Goal: Task Accomplishment & Management: Use online tool/utility

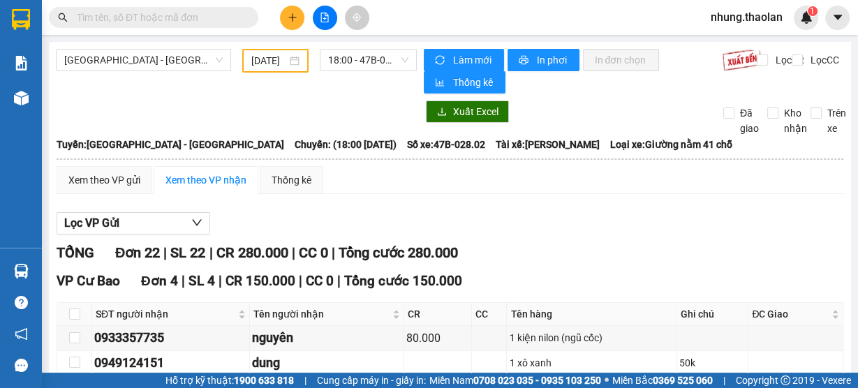
click at [276, 60] on input "31/05/2025" at bounding box center [269, 60] width 36 height 15
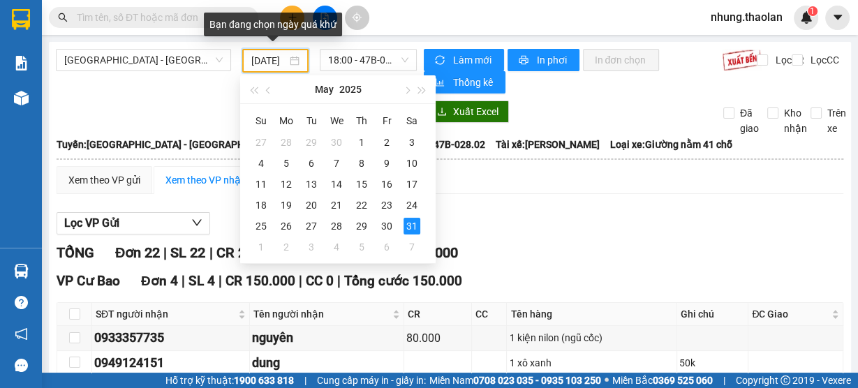
type input "31/05/2025"
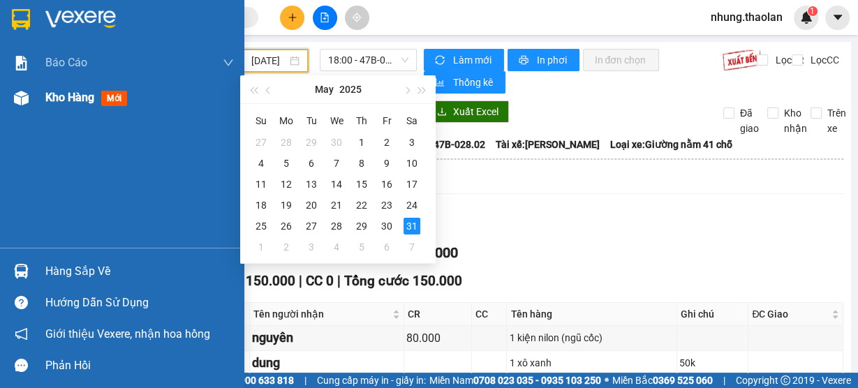
click at [57, 96] on span "Kho hàng" at bounding box center [69, 97] width 49 height 13
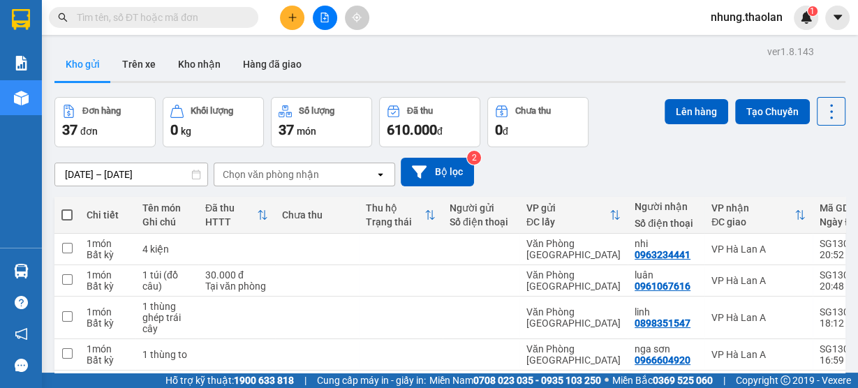
click at [324, 22] on button at bounding box center [325, 18] width 24 height 24
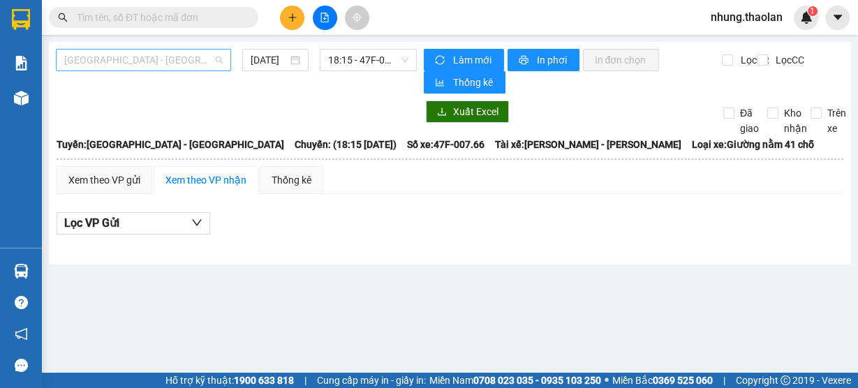
click at [222, 57] on span "[GEOGRAPHIC_DATA] - [GEOGRAPHIC_DATA]" at bounding box center [143, 60] width 159 height 21
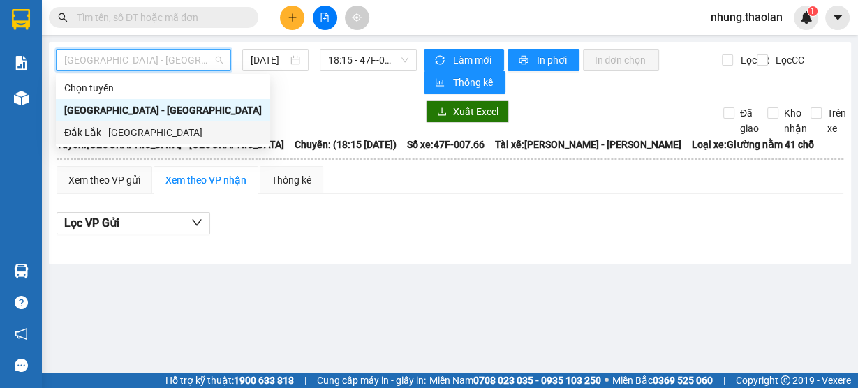
click at [177, 125] on div "Đắk Lắk - [GEOGRAPHIC_DATA]" at bounding box center [163, 132] width 198 height 15
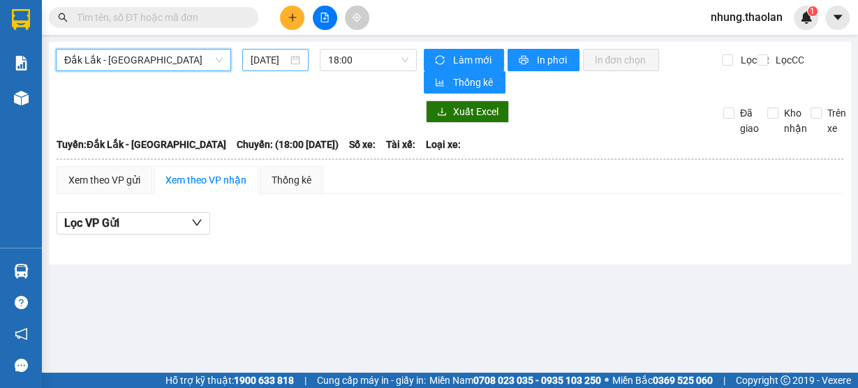
click at [274, 57] on input "[DATE]" at bounding box center [269, 59] width 37 height 15
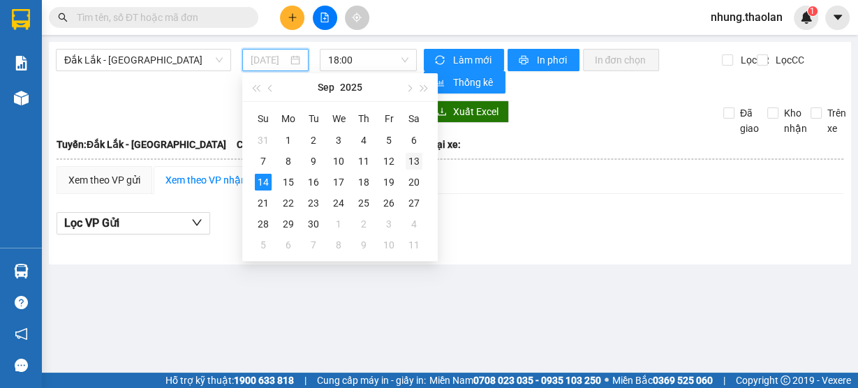
click at [414, 164] on div "13" at bounding box center [414, 161] width 17 height 17
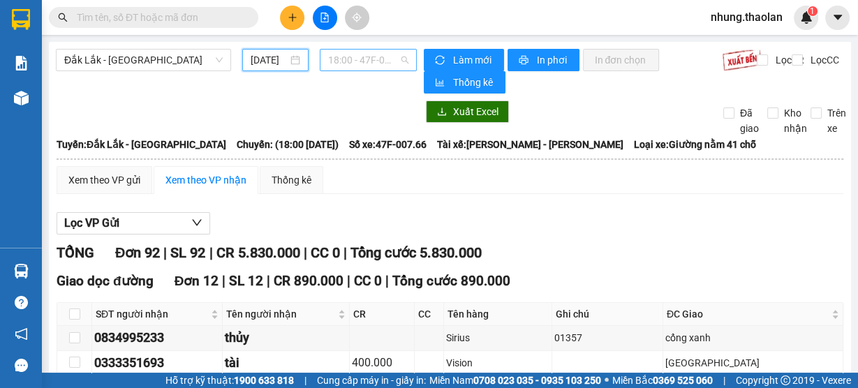
click at [337, 57] on span "18:00 - 47F-007.66" at bounding box center [368, 60] width 81 height 21
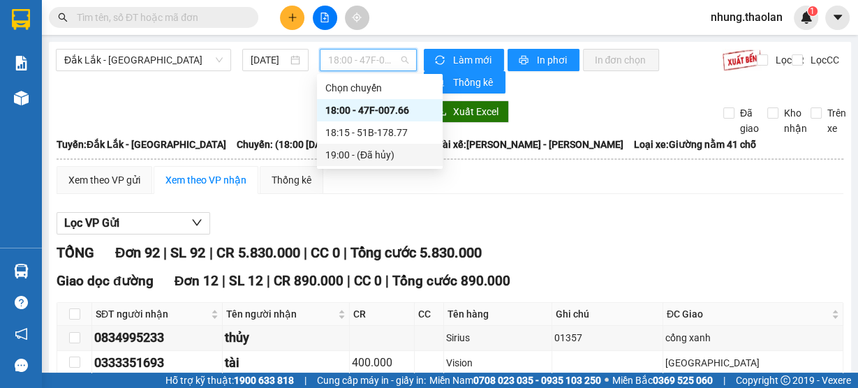
click at [572, 176] on div "Xem theo VP gửi Xem theo VP nhận Thống kê" at bounding box center [450, 180] width 787 height 28
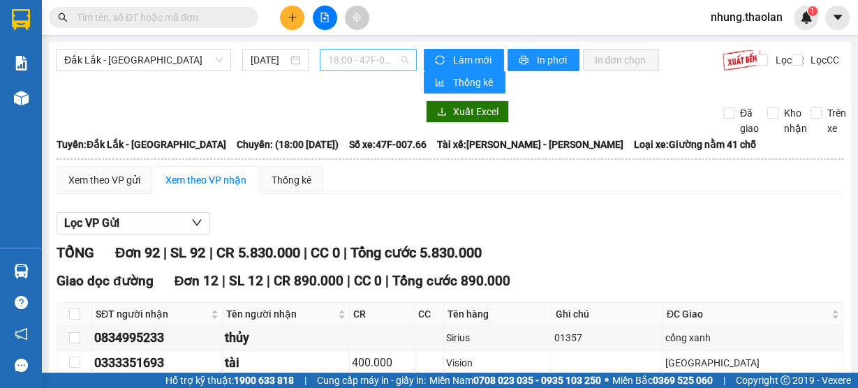
click at [355, 52] on span "18:00 - 47F-007.66" at bounding box center [368, 60] width 81 height 21
click at [265, 57] on input "[DATE]" at bounding box center [269, 59] width 37 height 15
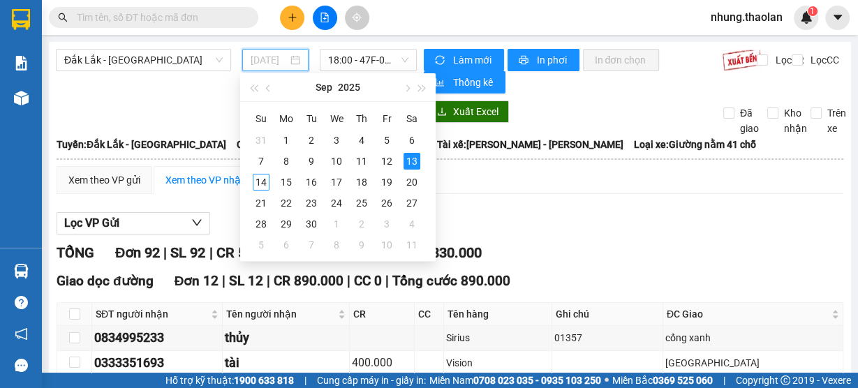
type input "[DATE]"
click at [411, 165] on div "13" at bounding box center [412, 161] width 17 height 17
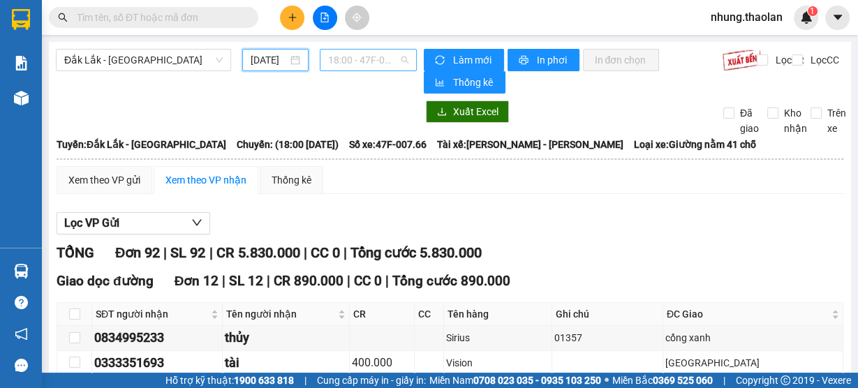
click at [358, 62] on span "18:00 - 47F-007.66" at bounding box center [368, 60] width 81 height 21
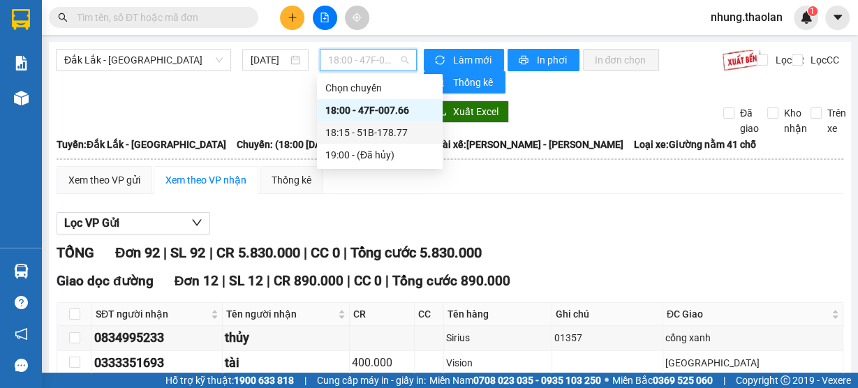
click at [356, 137] on div "18:15 - 51B-178.77" at bounding box center [379, 132] width 109 height 15
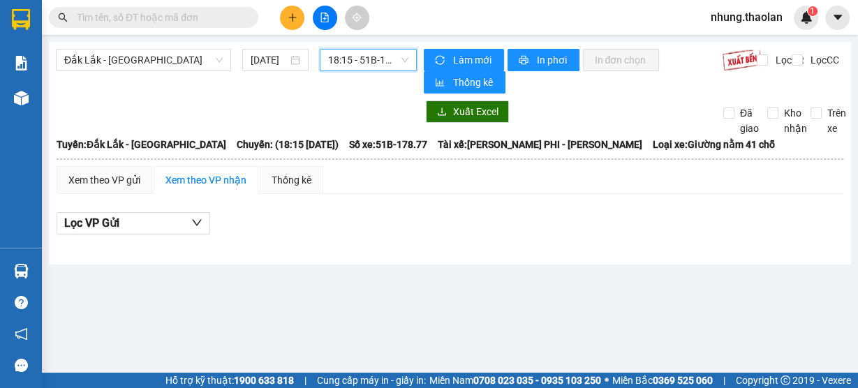
click at [749, 13] on span "nhung.thaolan" at bounding box center [747, 16] width 94 height 17
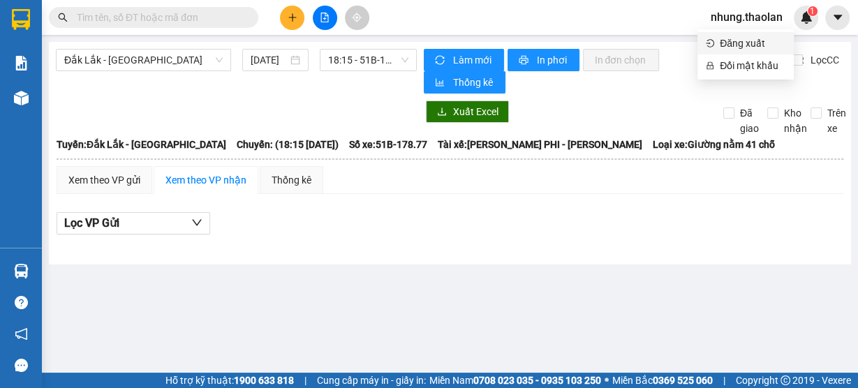
click at [754, 43] on span "Đăng xuất" at bounding box center [753, 43] width 66 height 15
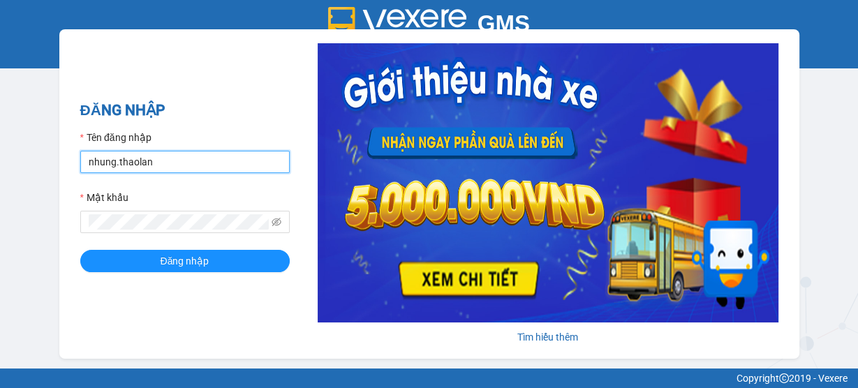
click at [198, 163] on input "nhung.thaolan" at bounding box center [185, 162] width 210 height 22
type input "y.thaolan"
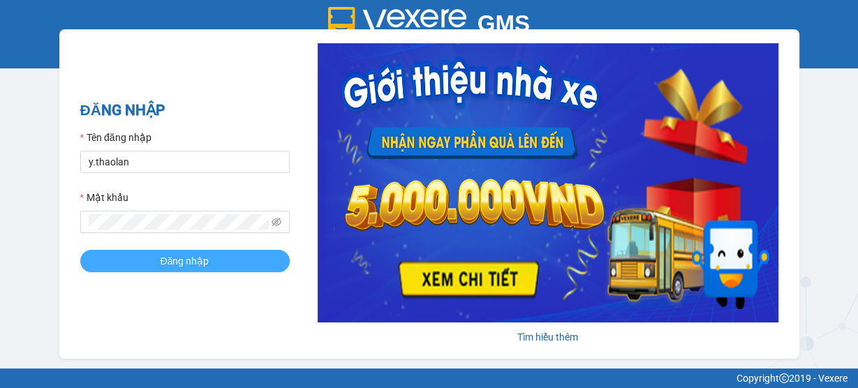
click at [227, 261] on button "Đăng nhập" at bounding box center [185, 261] width 210 height 22
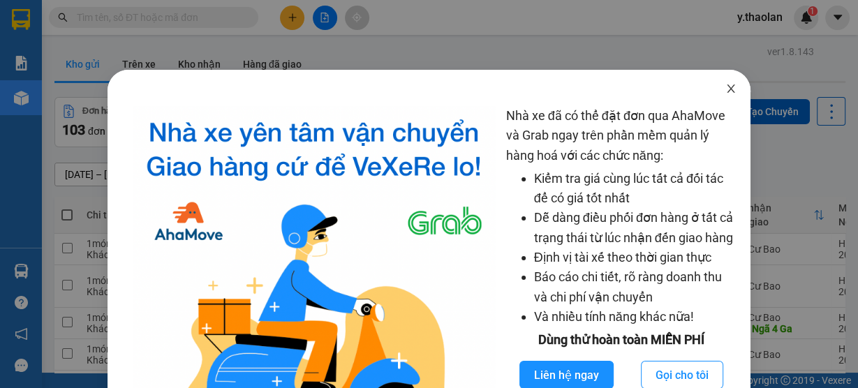
click at [717, 96] on span "Close" at bounding box center [731, 89] width 39 height 39
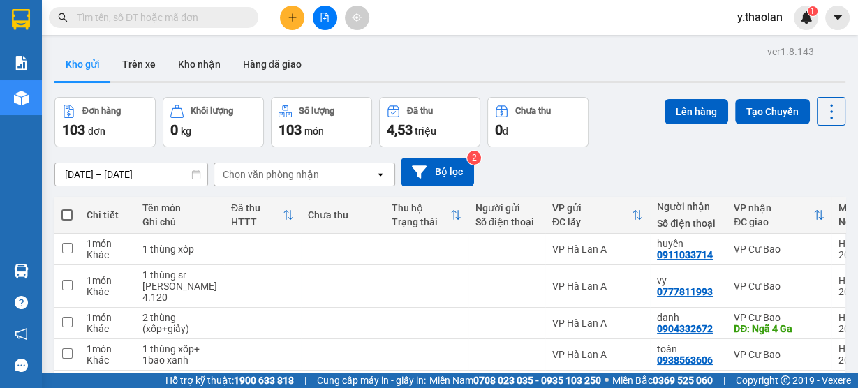
click at [189, 18] on input "text" at bounding box center [159, 17] width 165 height 15
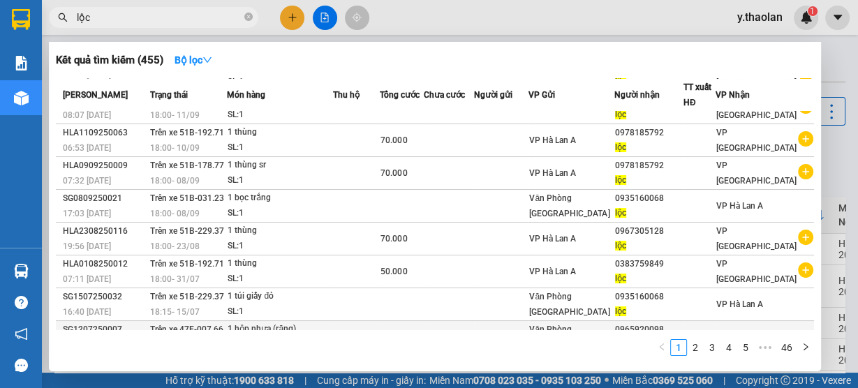
scroll to position [110, 0]
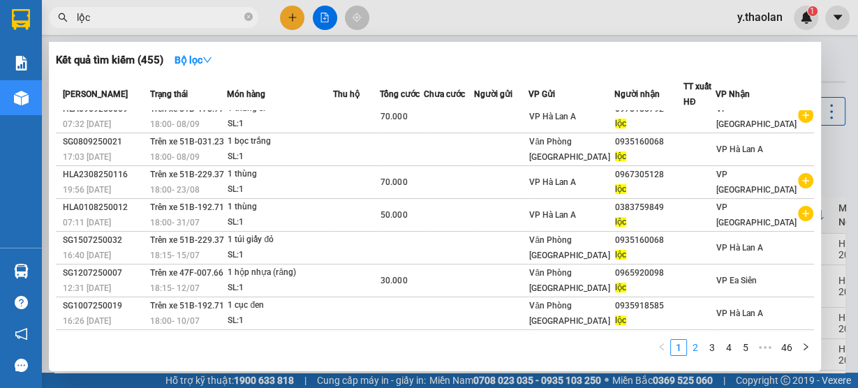
type input "lộc"
click at [698, 351] on link "2" at bounding box center [695, 347] width 15 height 15
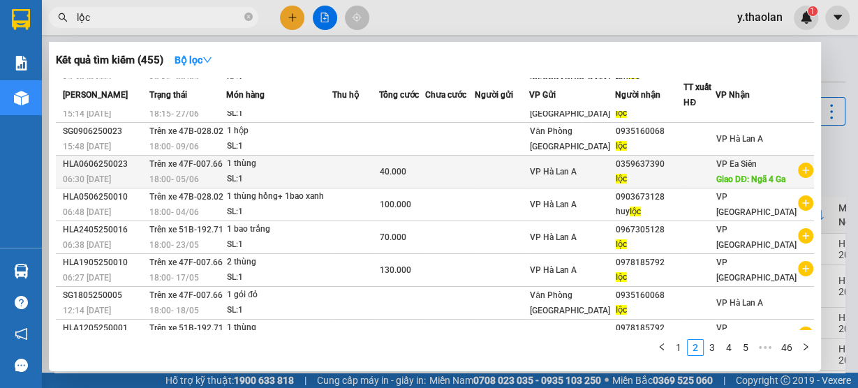
scroll to position [0, 0]
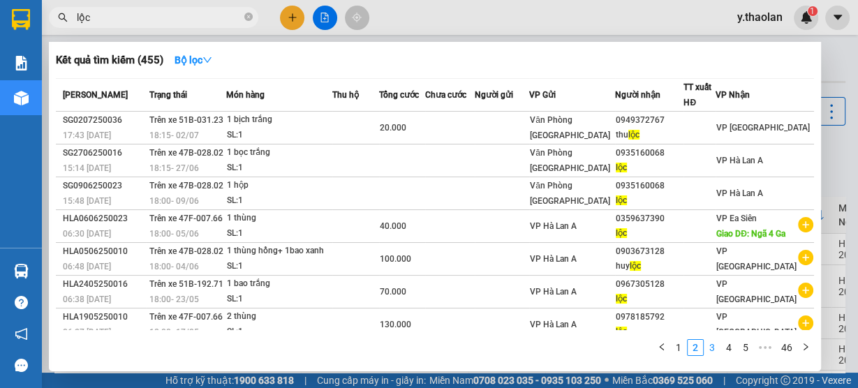
click at [712, 346] on link "3" at bounding box center [712, 347] width 15 height 15
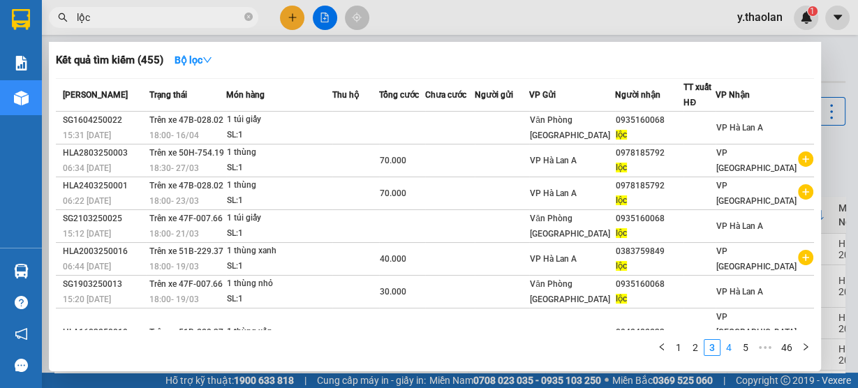
click at [728, 350] on link "4" at bounding box center [728, 347] width 15 height 15
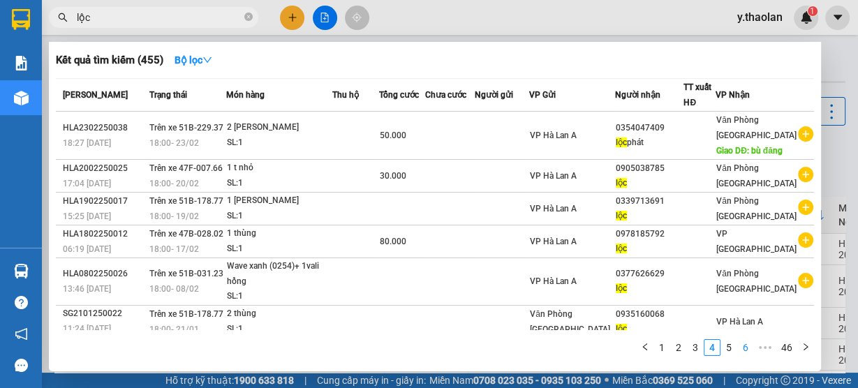
click at [733, 352] on link "5" at bounding box center [728, 347] width 15 height 15
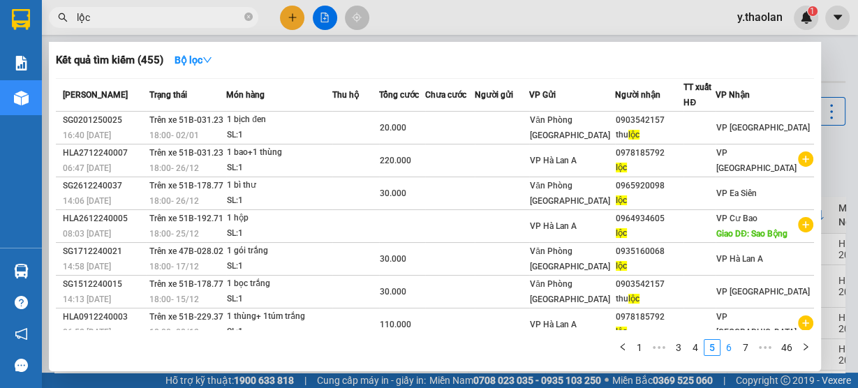
click at [730, 346] on link "6" at bounding box center [728, 347] width 15 height 15
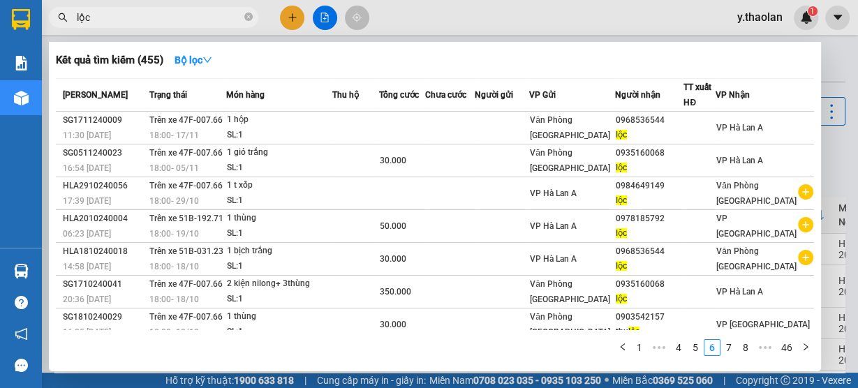
click at [240, 27] on span "lộc" at bounding box center [154, 17] width 210 height 21
click at [246, 18] on icon "close-circle" at bounding box center [248, 17] width 8 height 8
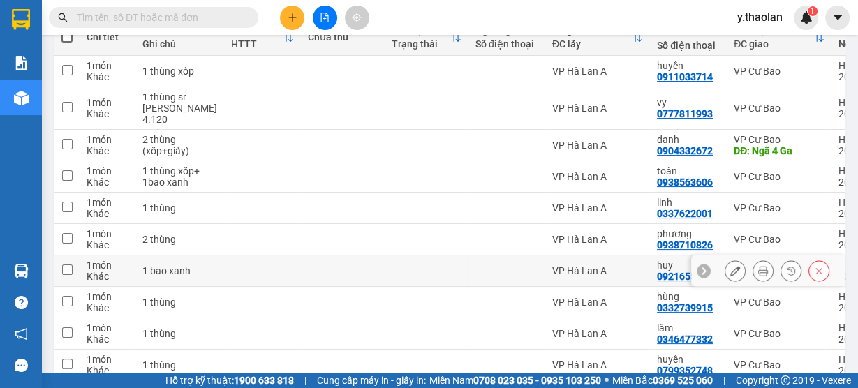
scroll to position [250, 0]
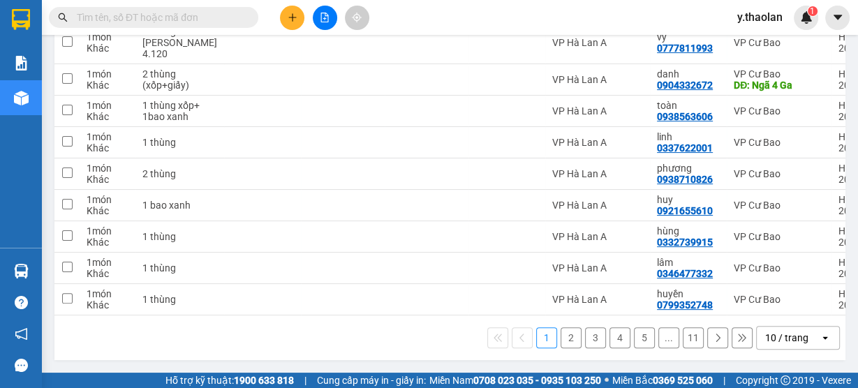
click at [784, 337] on div "10 / trang" at bounding box center [786, 338] width 43 height 14
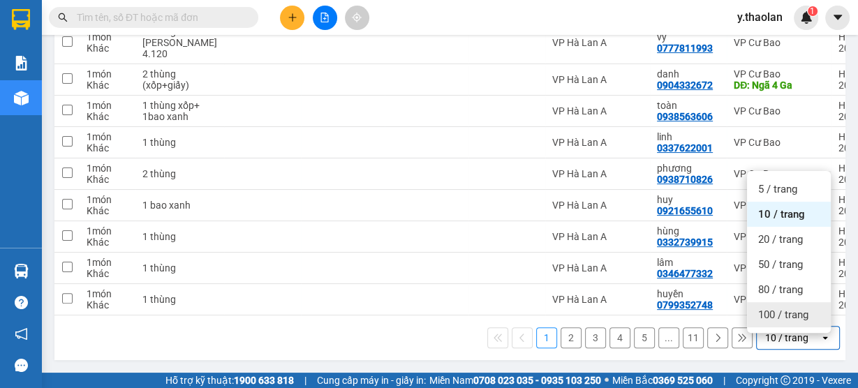
click at [777, 310] on span "100 / trang" at bounding box center [783, 315] width 50 height 14
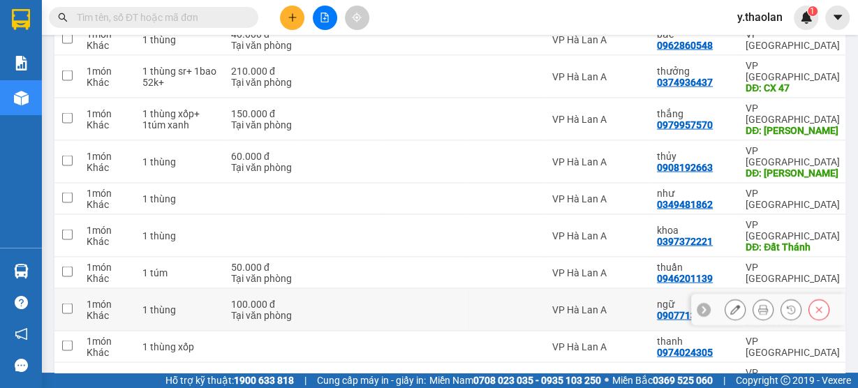
scroll to position [2094, 0]
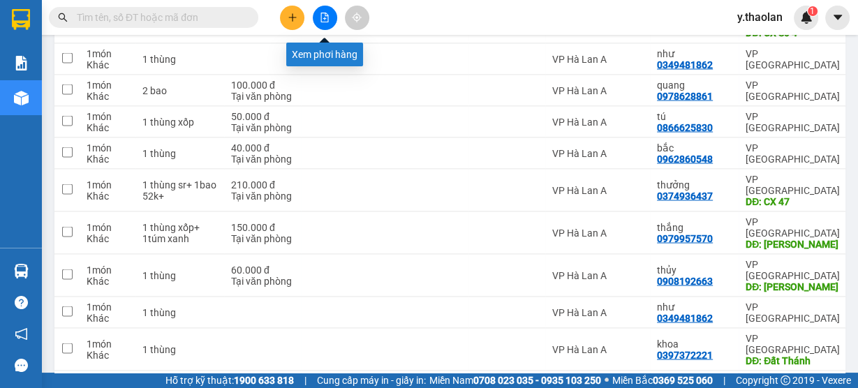
click at [322, 17] on icon "file-add" at bounding box center [325, 18] width 10 height 10
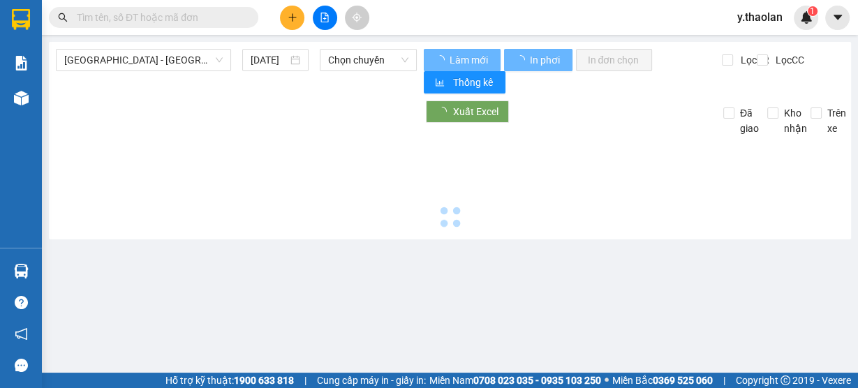
click at [774, 18] on span "y.thaolan" at bounding box center [760, 16] width 68 height 17
type input "[DATE]"
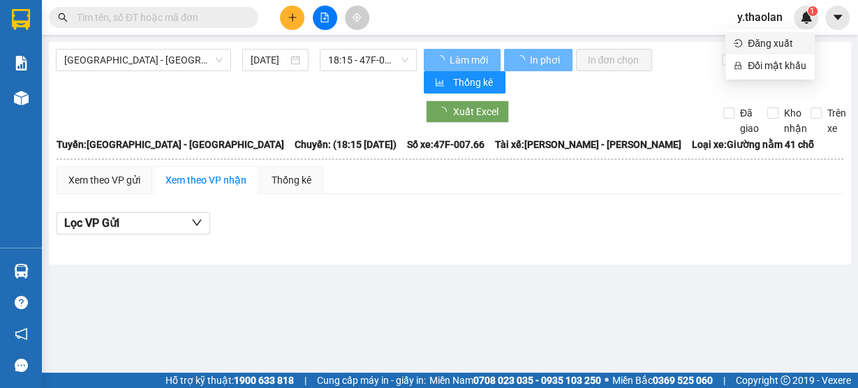
click at [754, 41] on span "Đăng xuất" at bounding box center [777, 43] width 59 height 15
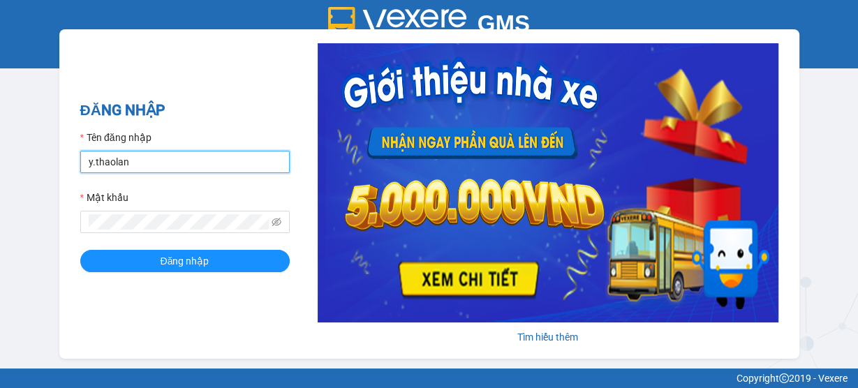
drag, startPoint x: 149, startPoint y: 154, endPoint x: 170, endPoint y: 170, distance: 26.4
click at [148, 154] on input "y.thaolan" at bounding box center [185, 162] width 210 height 22
type input "nhung.thaolan"
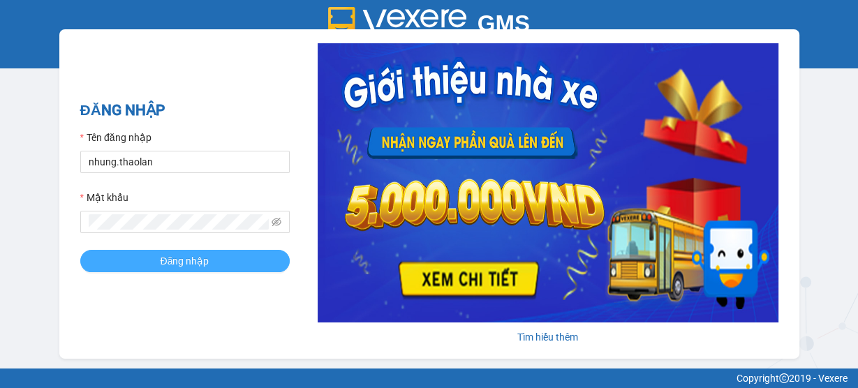
click at [197, 257] on span "Đăng nhập" at bounding box center [185, 261] width 49 height 15
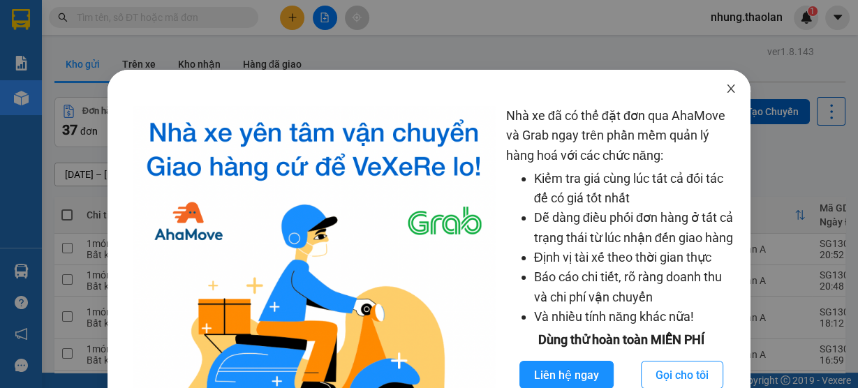
click at [726, 89] on icon "close" at bounding box center [731, 88] width 11 height 11
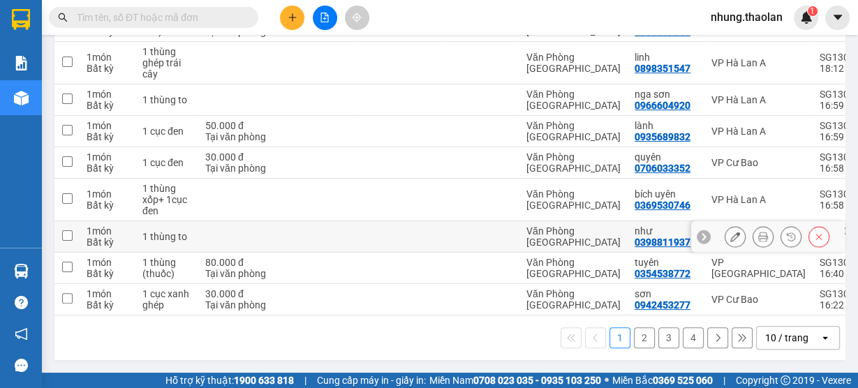
scroll to position [261, 0]
click at [770, 330] on div "10 / trang" at bounding box center [788, 338] width 63 height 22
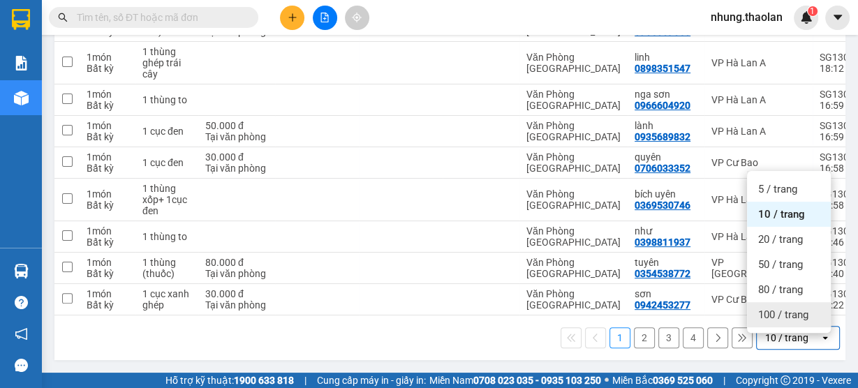
click at [779, 308] on span "100 / trang" at bounding box center [783, 315] width 50 height 14
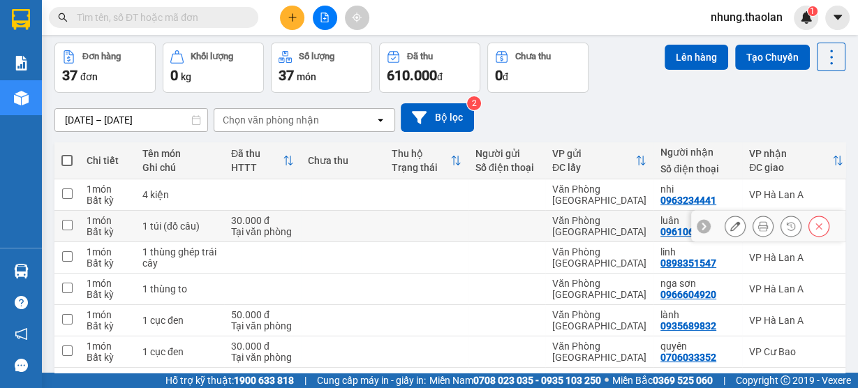
scroll to position [0, 0]
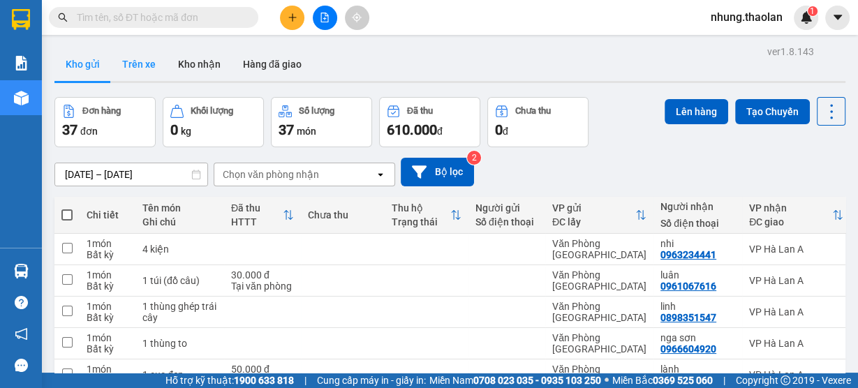
click at [137, 58] on button "Trên xe" at bounding box center [139, 64] width 56 height 34
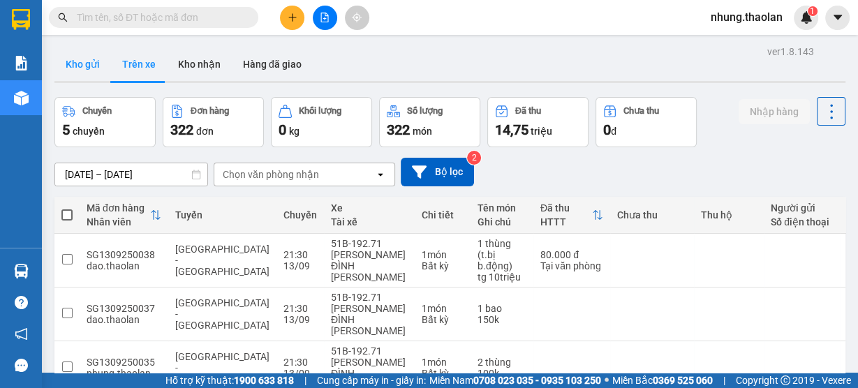
click at [83, 70] on button "Kho gửi" at bounding box center [82, 64] width 57 height 34
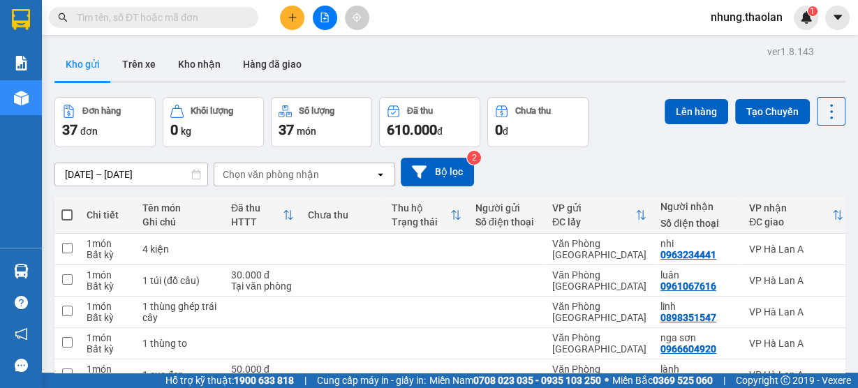
click at [67, 213] on span at bounding box center [66, 215] width 11 height 11
click at [67, 208] on input "checkbox" at bounding box center [67, 208] width 0 height 0
checkbox input "true"
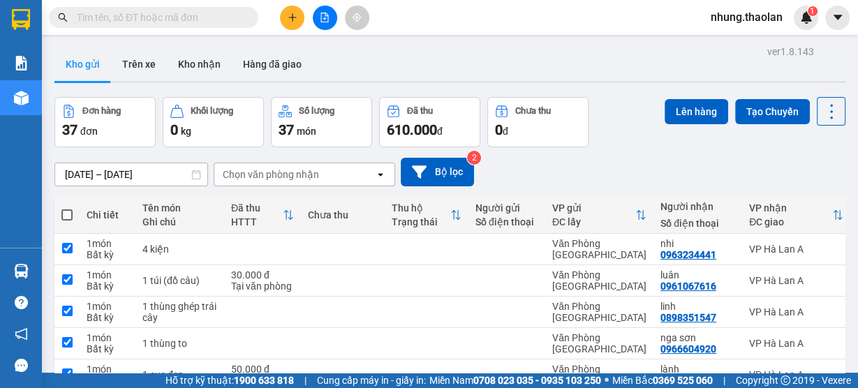
checkbox input "true"
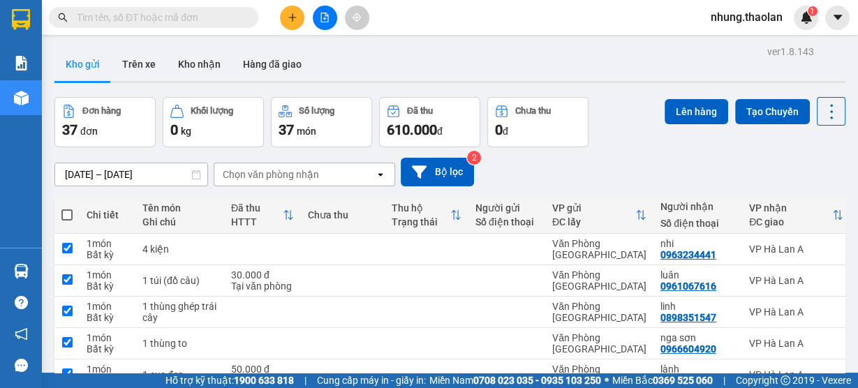
checkbox input "true"
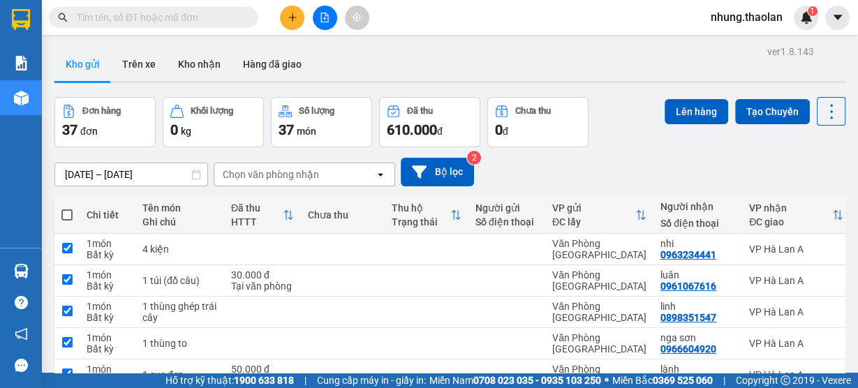
checkbox input "true"
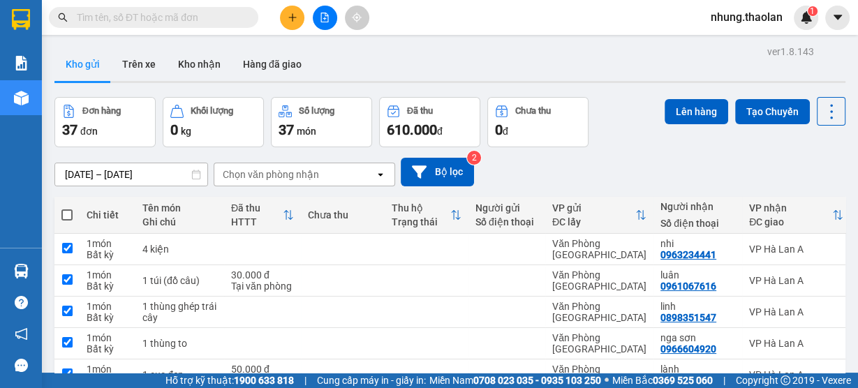
checkbox input "true"
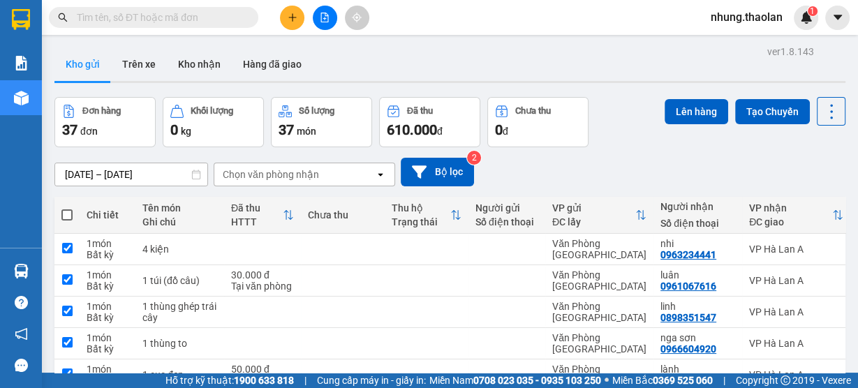
checkbox input "true"
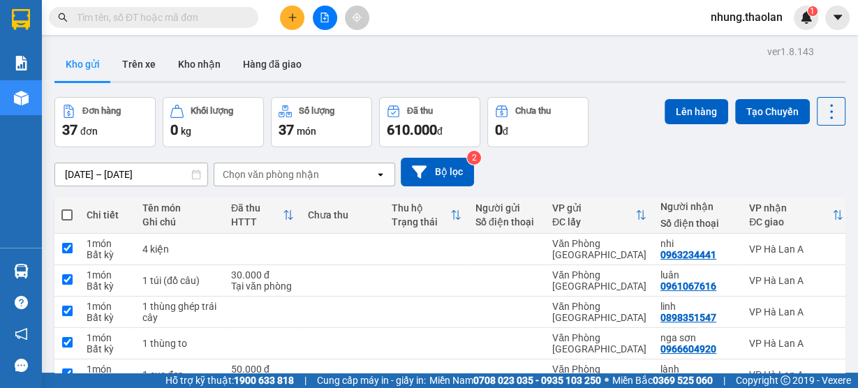
checkbox input "true"
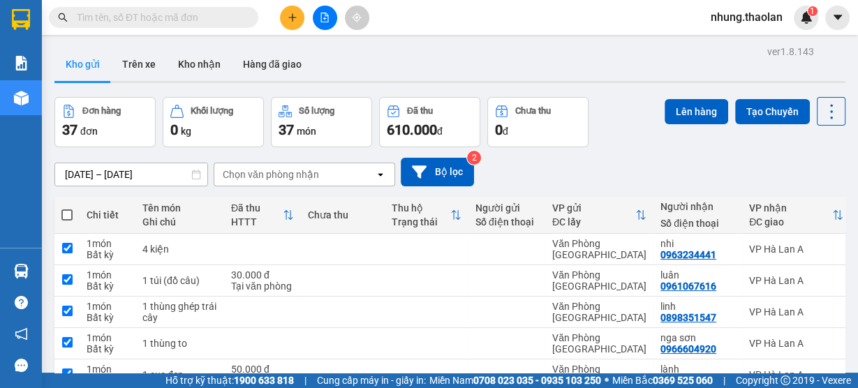
checkbox input "true"
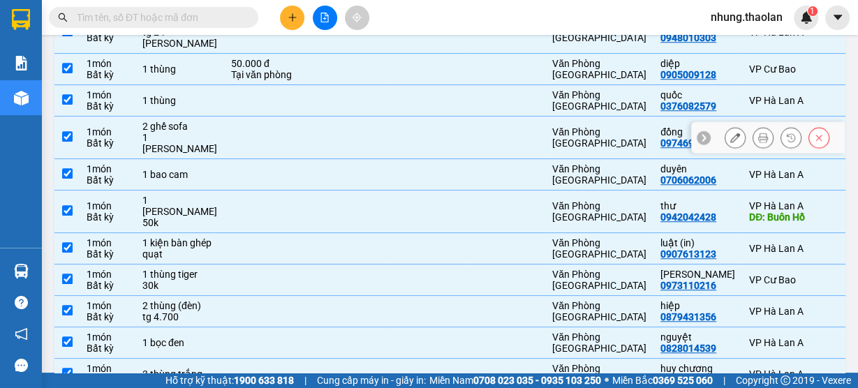
scroll to position [902, 0]
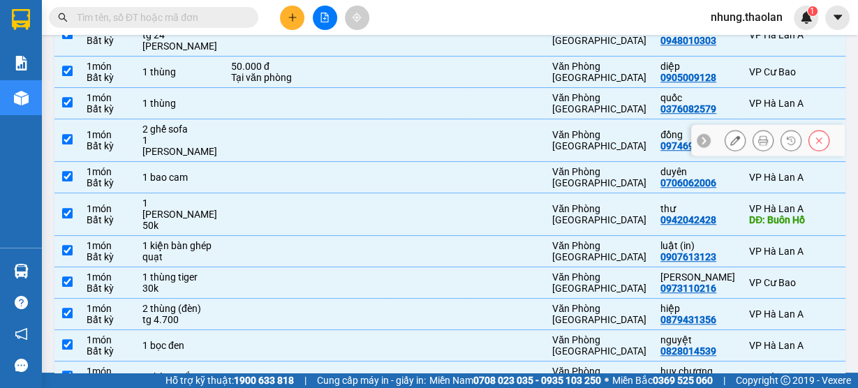
click at [245, 162] on td at bounding box center [262, 140] width 77 height 43
checkbox input "false"
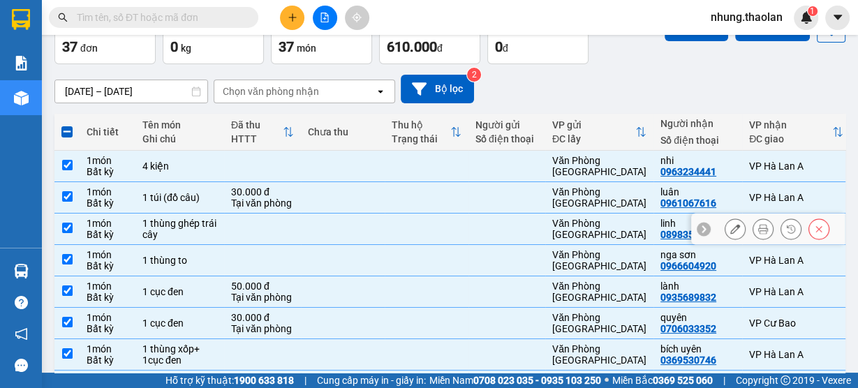
scroll to position [64, 0]
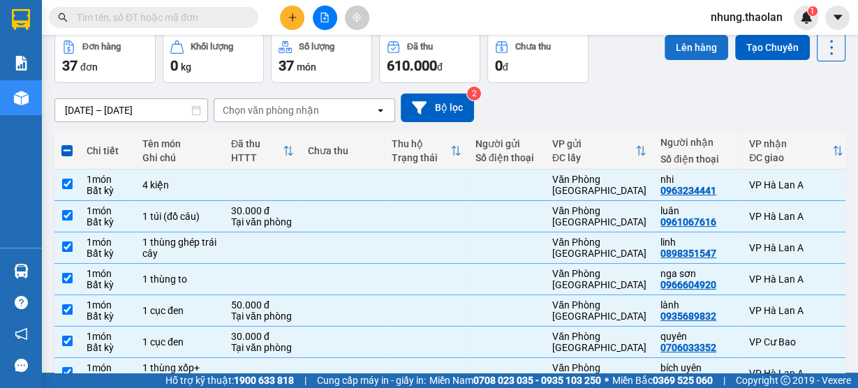
click at [698, 43] on button "Lên hàng" at bounding box center [697, 47] width 64 height 25
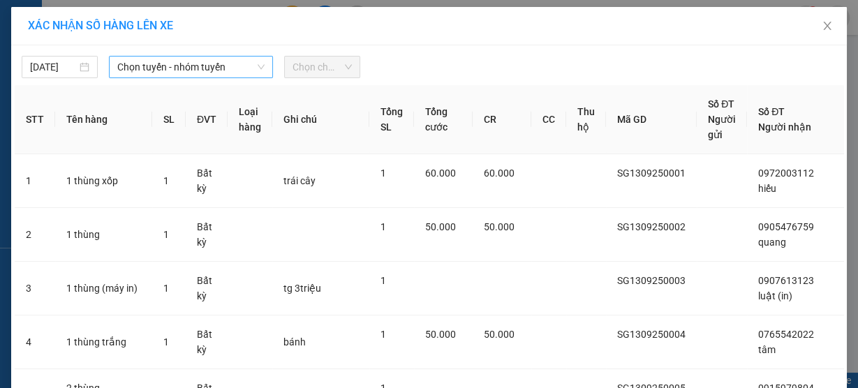
drag, startPoint x: 179, startPoint y: 61, endPoint x: 191, endPoint y: 75, distance: 17.8
click at [179, 62] on span "Chọn tuyến - nhóm tuyến" at bounding box center [190, 67] width 147 height 21
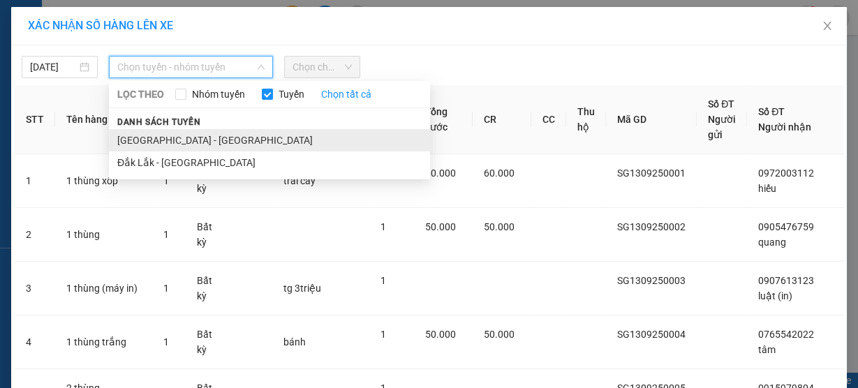
click at [157, 142] on li "[GEOGRAPHIC_DATA] - [GEOGRAPHIC_DATA]" at bounding box center [269, 140] width 321 height 22
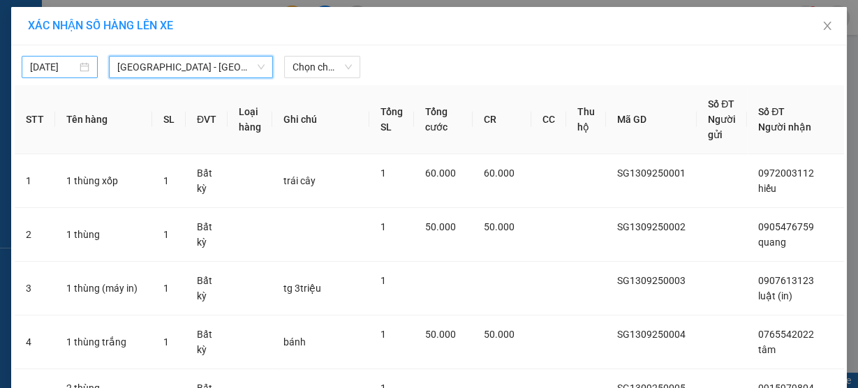
click at [64, 66] on input "[DATE]" at bounding box center [53, 66] width 47 height 15
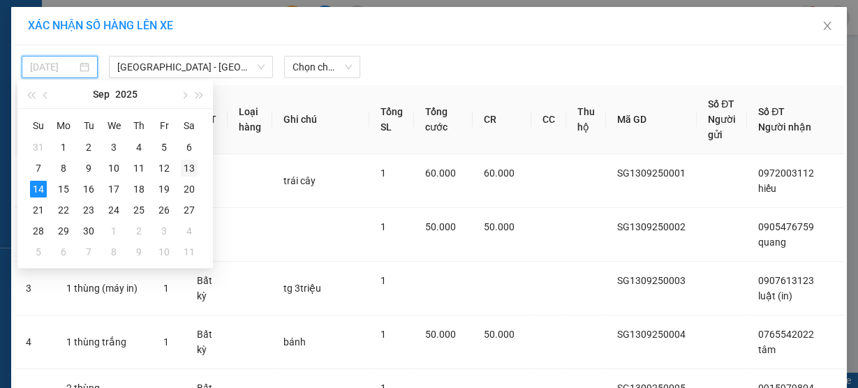
click at [196, 170] on div "13" at bounding box center [189, 168] width 17 height 17
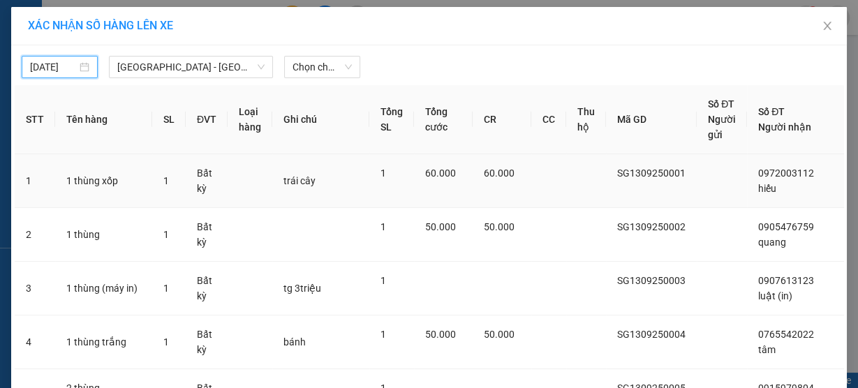
type input "[DATE]"
click at [307, 61] on span "Chọn chuyến" at bounding box center [322, 67] width 59 height 21
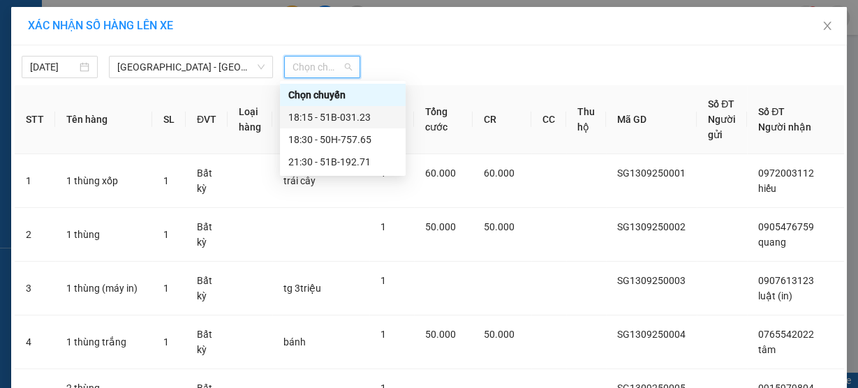
click at [358, 118] on div "18:15 - 51B-031.23" at bounding box center [342, 117] width 109 height 15
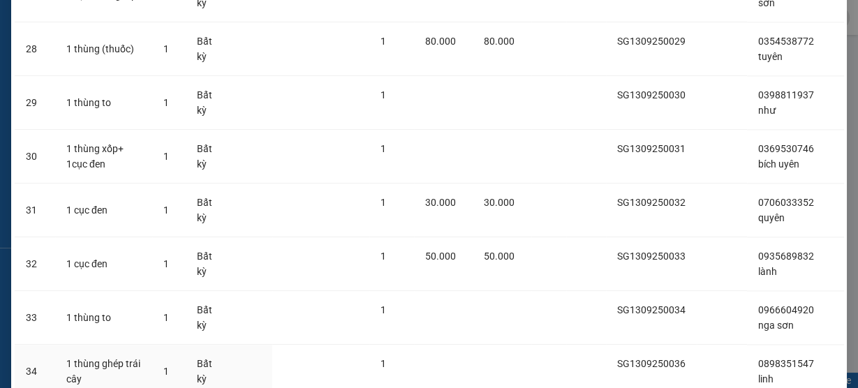
scroll to position [1844, 0]
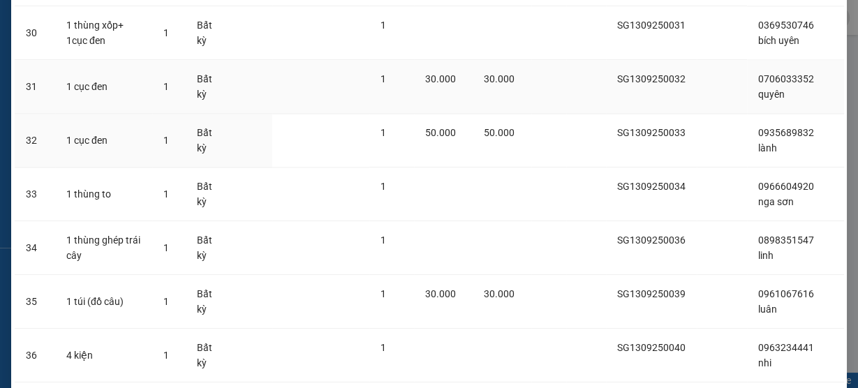
scroll to position [1732, 0]
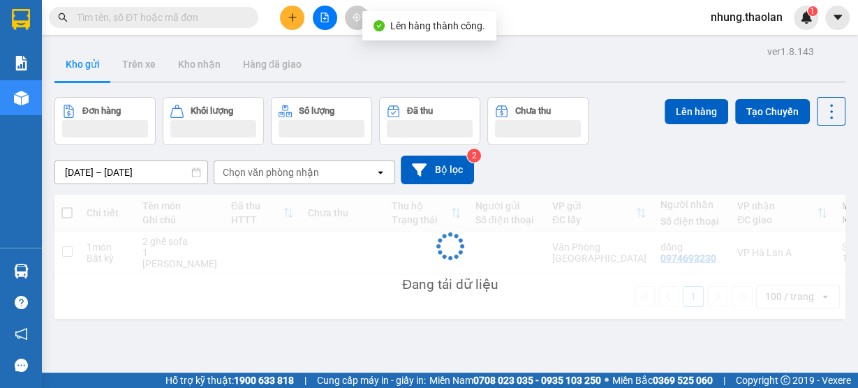
scroll to position [56, 0]
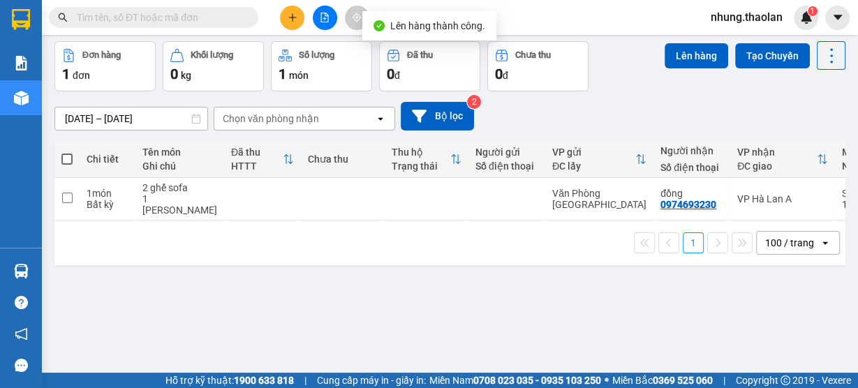
click at [328, 22] on icon "file-add" at bounding box center [325, 18] width 10 height 10
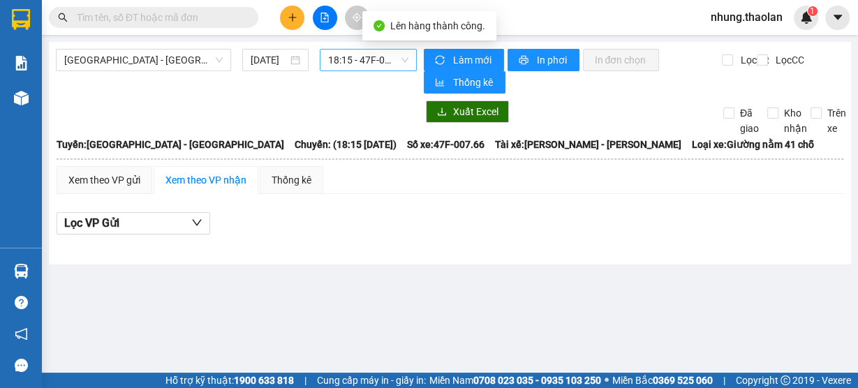
click at [362, 65] on span "18:15 - 47F-007.66" at bounding box center [368, 60] width 81 height 21
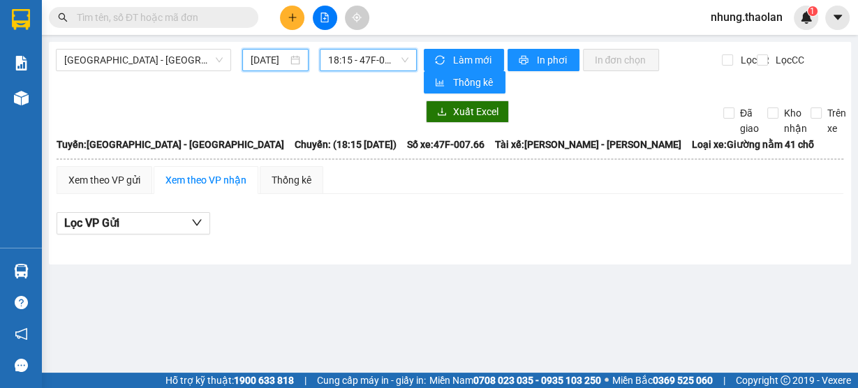
click at [265, 66] on input "[DATE]" at bounding box center [269, 59] width 37 height 15
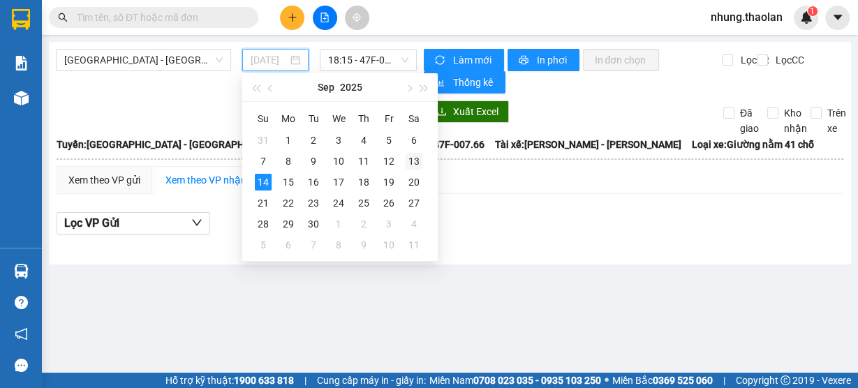
click at [418, 162] on div "13" at bounding box center [414, 161] width 17 height 17
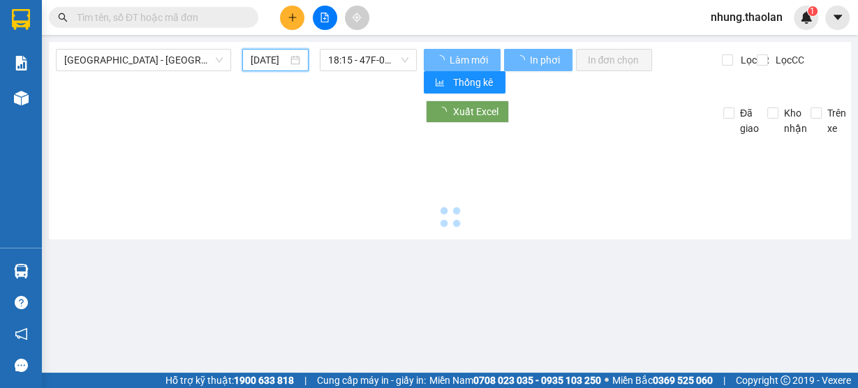
type input "[DATE]"
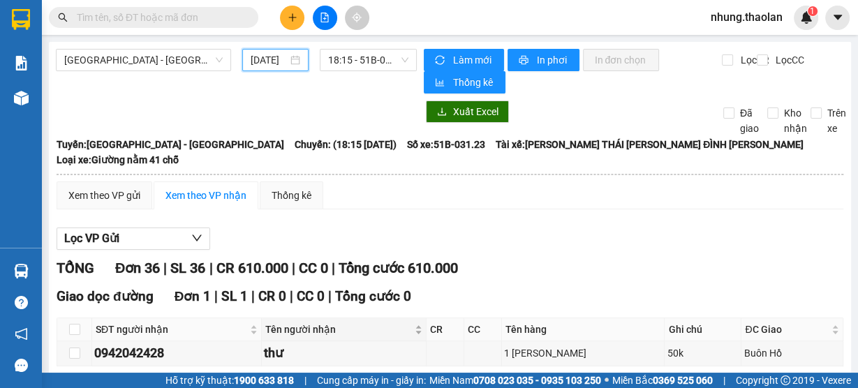
scroll to position [391, 0]
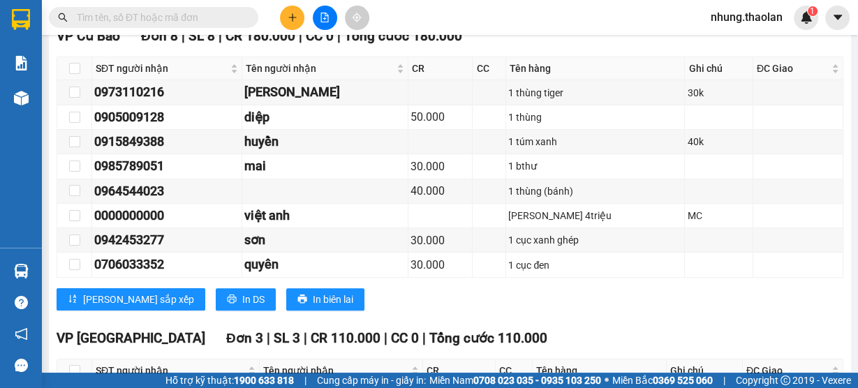
click at [204, 17] on input "text" at bounding box center [159, 17] width 165 height 15
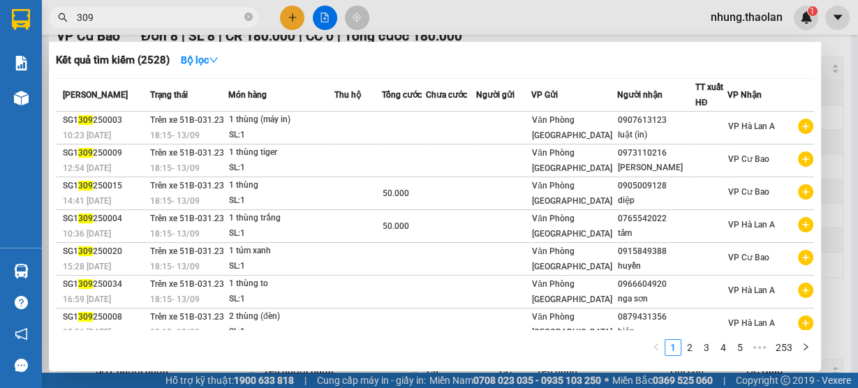
click at [455, 15] on div at bounding box center [429, 194] width 858 height 388
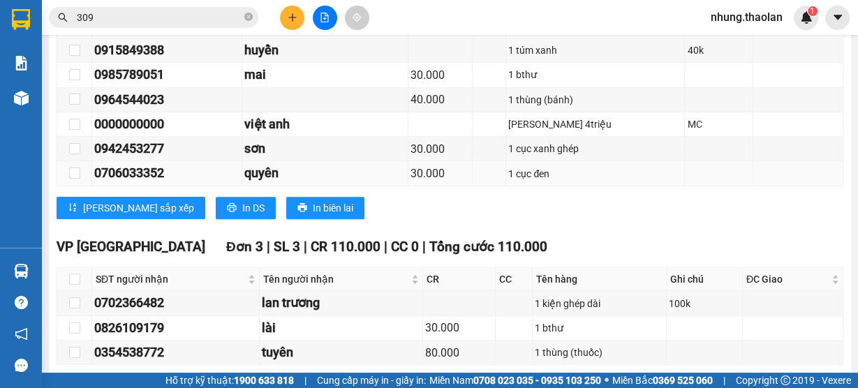
scroll to position [483, 0]
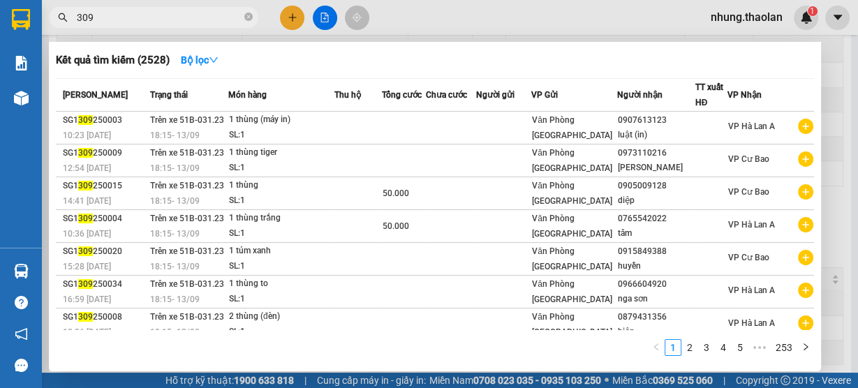
click at [109, 15] on input "309" at bounding box center [159, 17] width 165 height 15
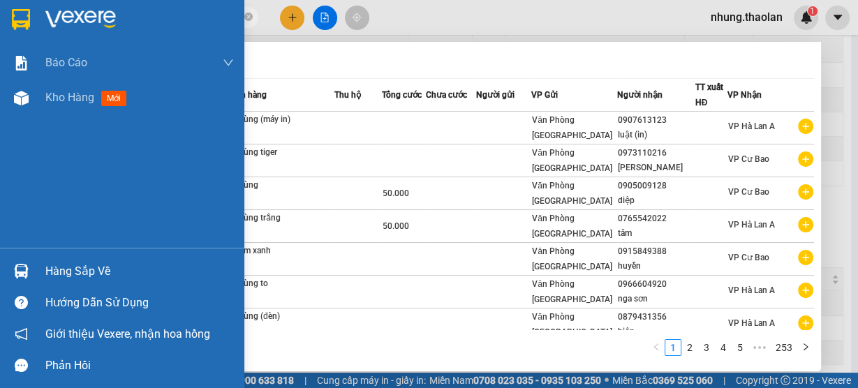
drag, startPoint x: 112, startPoint y: 17, endPoint x: 31, endPoint y: 20, distance: 81.1
click at [25, 20] on section "Kết quả [PERSON_NAME] ( 2528 ) Bộ lọc Mã ĐH Trạng thái Món hàng Thu hộ [PERSON_…" at bounding box center [429, 194] width 858 height 388
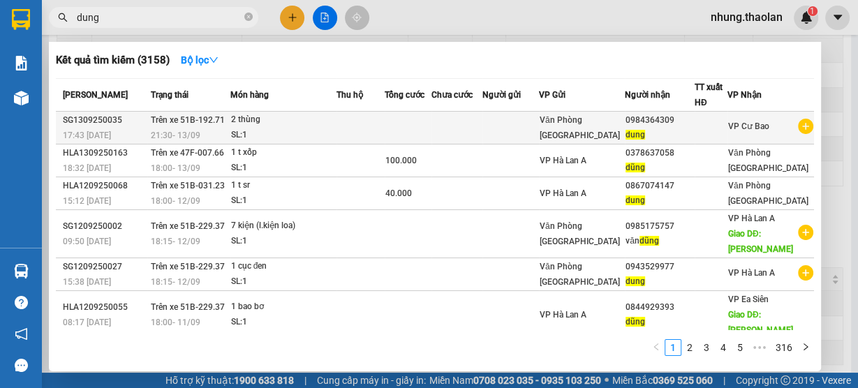
type input "dung"
click at [464, 117] on td at bounding box center [457, 128] width 51 height 33
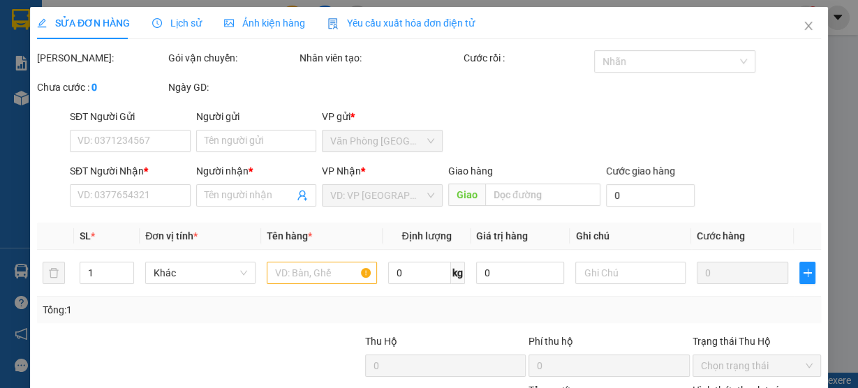
type input "0984364309"
type input "dung"
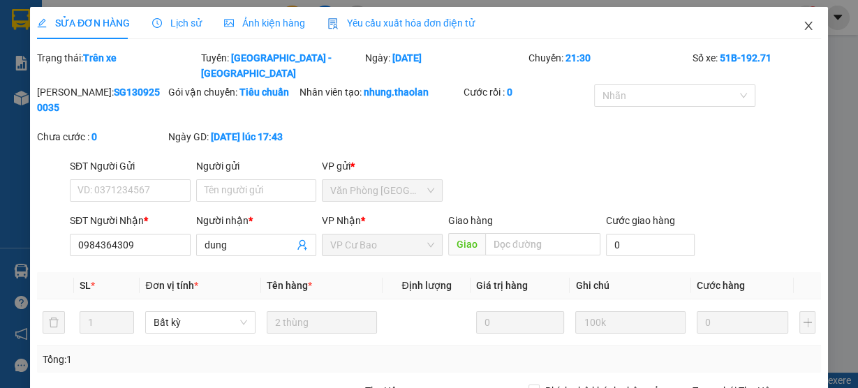
click at [805, 30] on icon "close" at bounding box center [809, 26] width 8 height 8
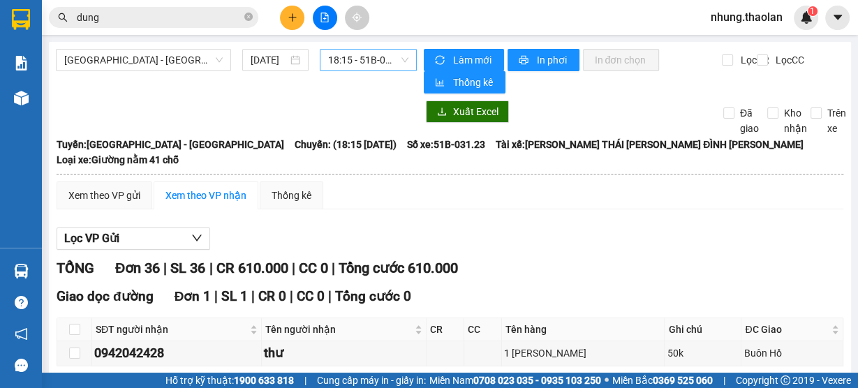
click at [339, 63] on span "18:15 - 51B-031.23" at bounding box center [368, 60] width 81 height 21
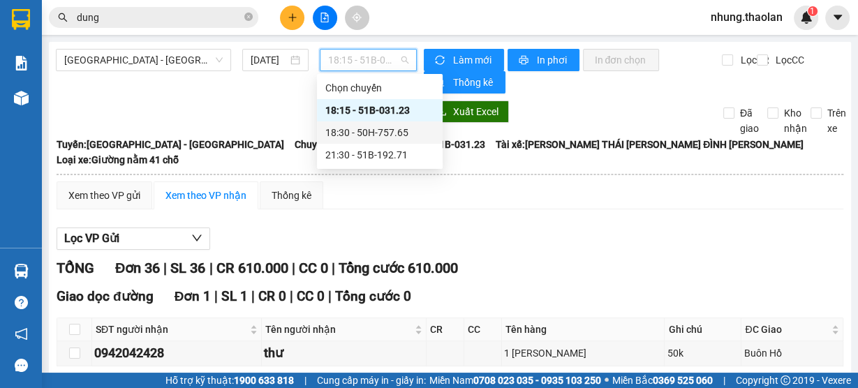
click at [378, 135] on div "18:30 - 50H-757.65" at bounding box center [379, 132] width 109 height 15
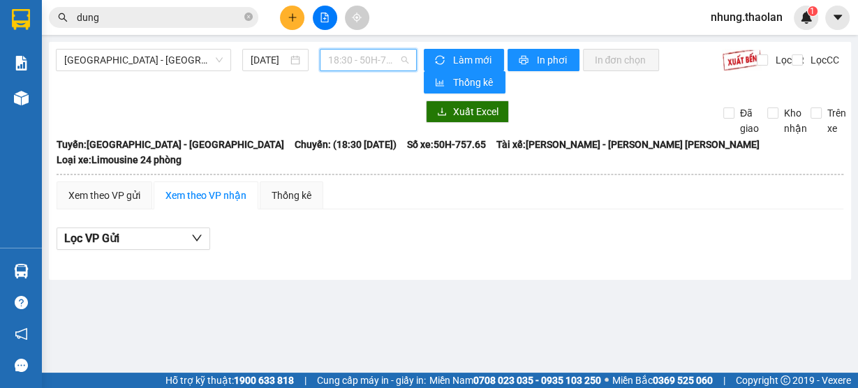
click at [350, 64] on span "18:30 - 50H-757.65" at bounding box center [368, 60] width 81 height 21
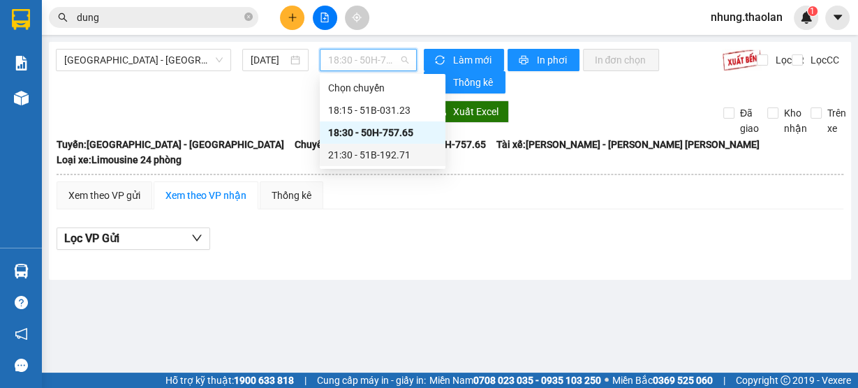
click at [352, 153] on div "21:30 - 51B-192.71" at bounding box center [382, 154] width 109 height 15
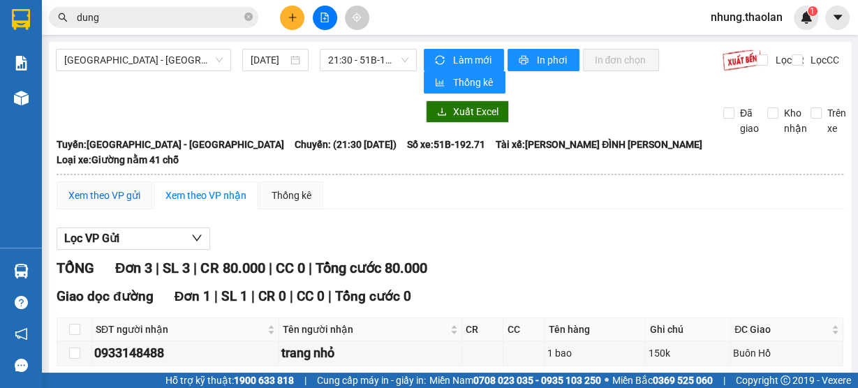
click at [112, 188] on div "Xem theo VP gửi" at bounding box center [104, 195] width 72 height 15
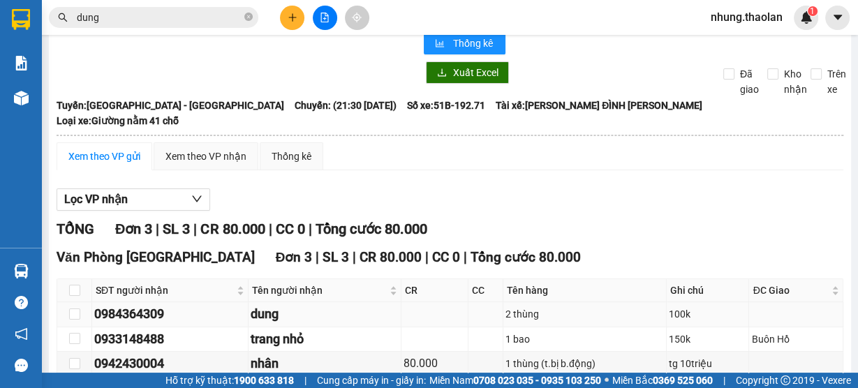
scroll to position [96, 0]
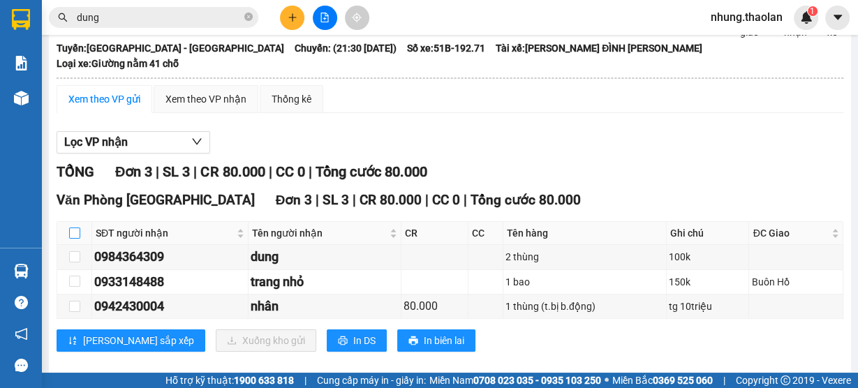
click at [69, 228] on input "checkbox" at bounding box center [74, 233] width 11 height 11
checkbox input "true"
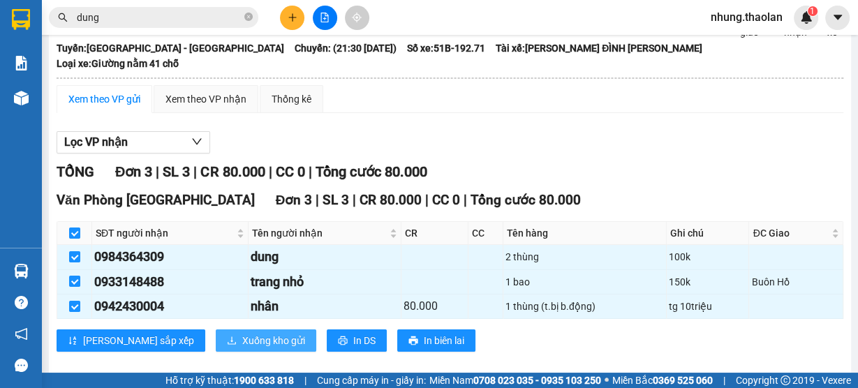
click at [242, 333] on span "Xuống kho gửi" at bounding box center [273, 340] width 63 height 15
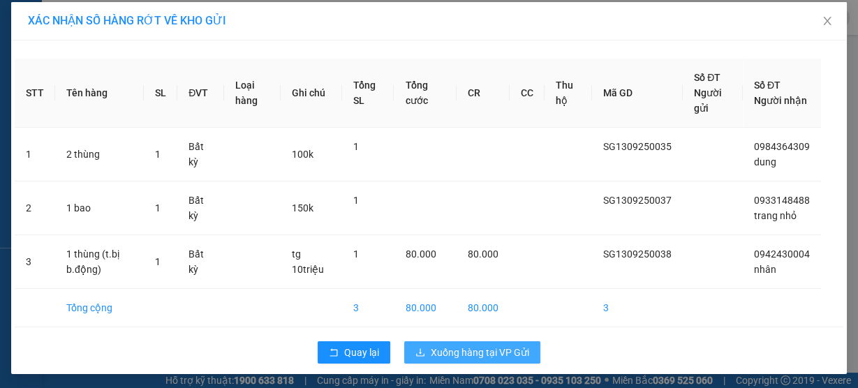
scroll to position [6, 0]
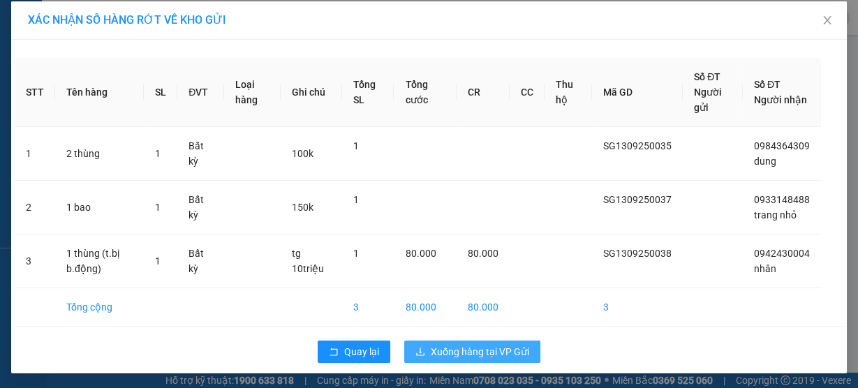
click at [465, 349] on span "Xuống hàng tại VP Gửi" at bounding box center [480, 351] width 98 height 15
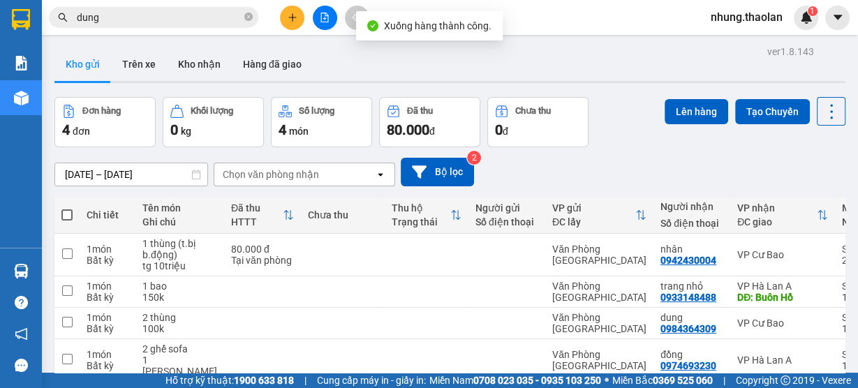
click at [68, 212] on span at bounding box center [66, 215] width 11 height 11
click at [67, 208] on input "checkbox" at bounding box center [67, 208] width 0 height 0
checkbox input "true"
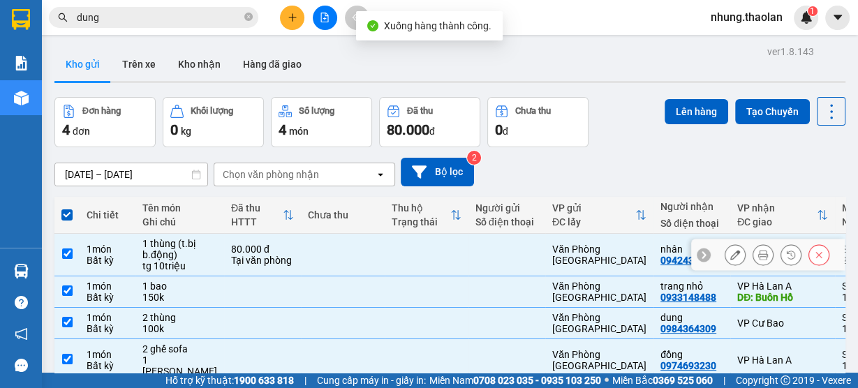
scroll to position [56, 0]
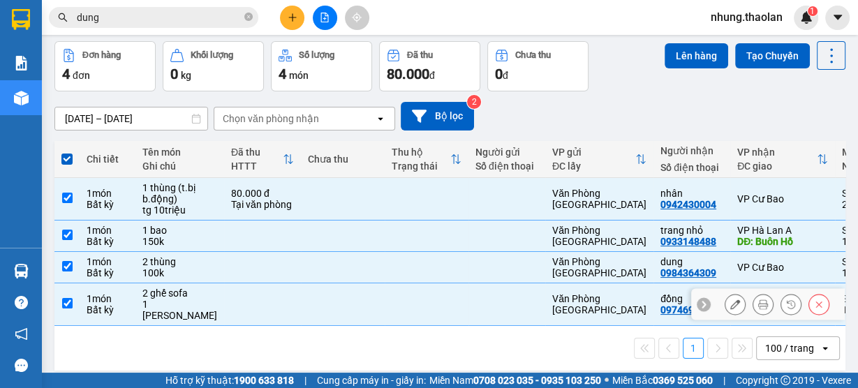
click at [224, 310] on td at bounding box center [262, 305] width 77 height 43
checkbox input "false"
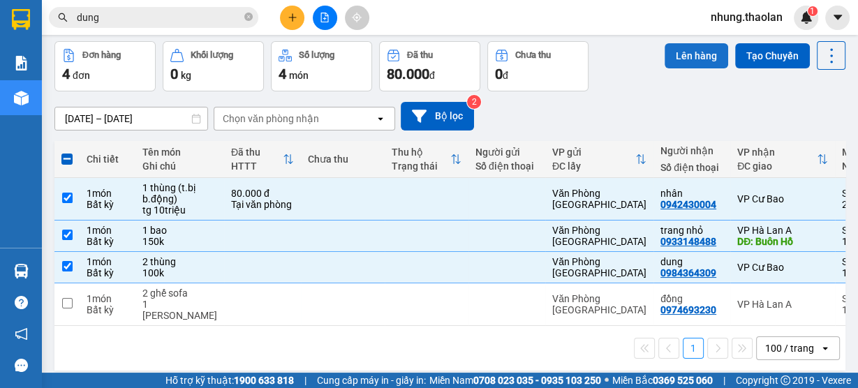
click at [701, 52] on button "Lên hàng" at bounding box center [697, 55] width 64 height 25
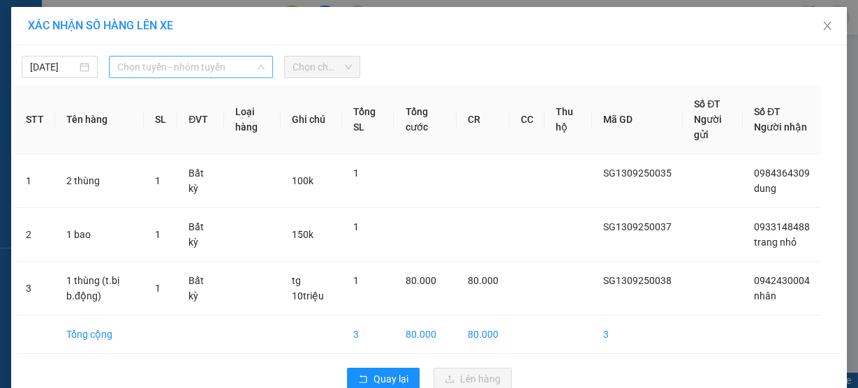
drag, startPoint x: 203, startPoint y: 74, endPoint x: 232, endPoint y: 85, distance: 30.5
click at [203, 74] on span "Chọn tuyến - nhóm tuyến" at bounding box center [190, 67] width 147 height 21
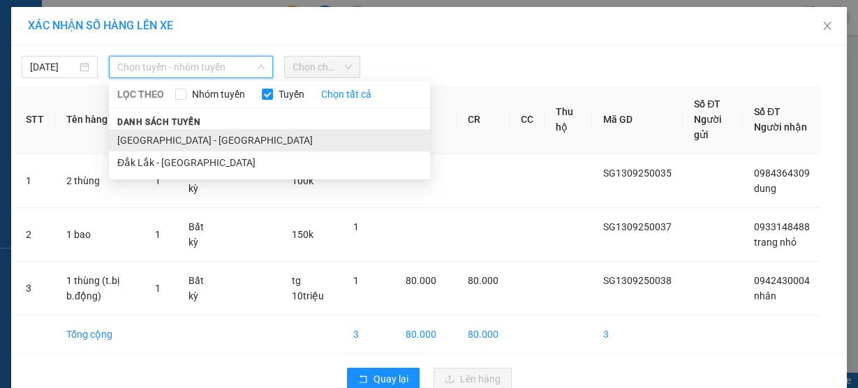
click at [170, 143] on li "[GEOGRAPHIC_DATA] - [GEOGRAPHIC_DATA]" at bounding box center [269, 140] width 321 height 22
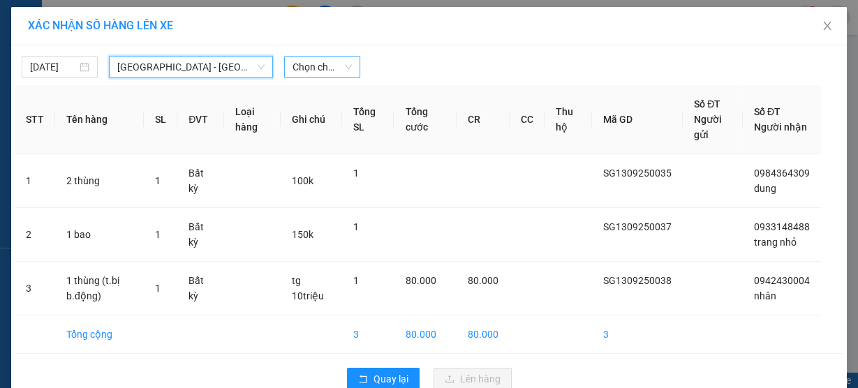
click at [295, 63] on span "Chọn chuyến" at bounding box center [322, 67] width 59 height 21
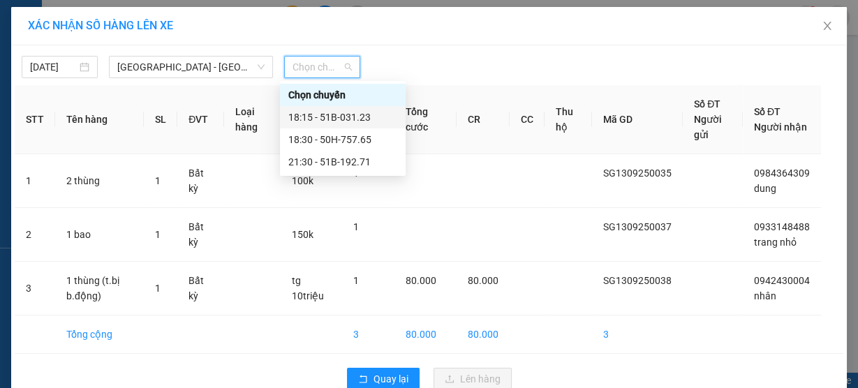
click at [340, 124] on div "18:15 - 51B-031.23" at bounding box center [342, 117] width 109 height 15
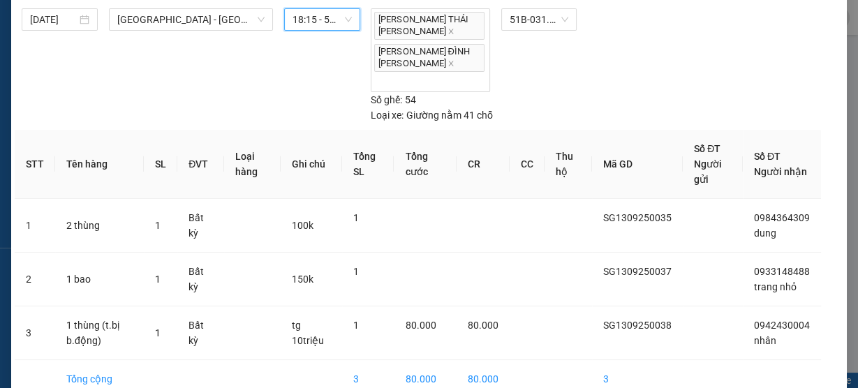
scroll to position [78, 0]
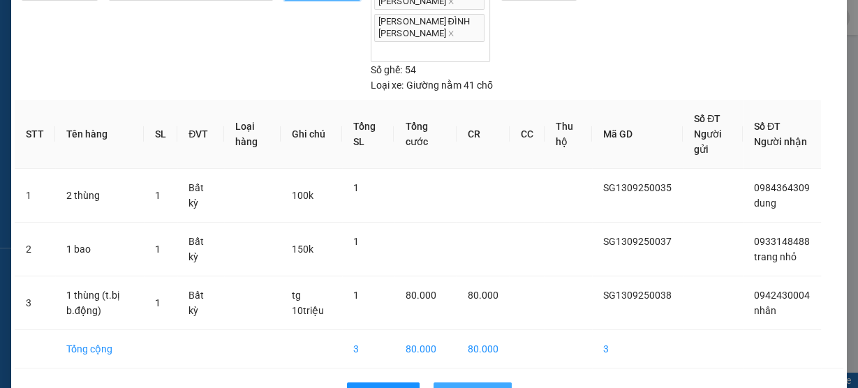
click at [479, 386] on span "Lên hàng" at bounding box center [480, 393] width 41 height 15
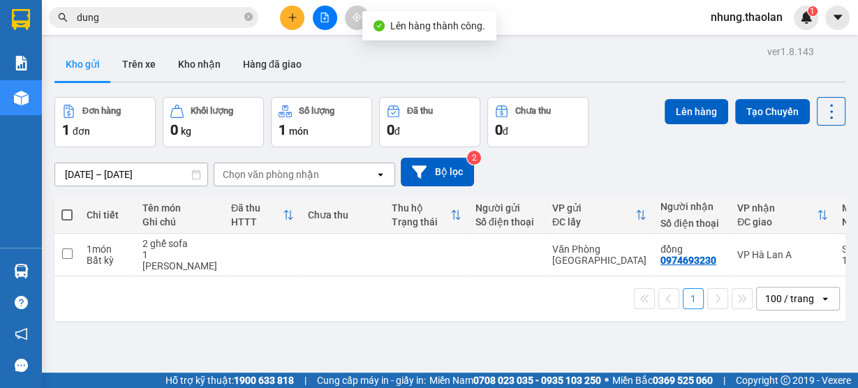
click at [323, 21] on icon "file-add" at bounding box center [325, 18] width 10 height 10
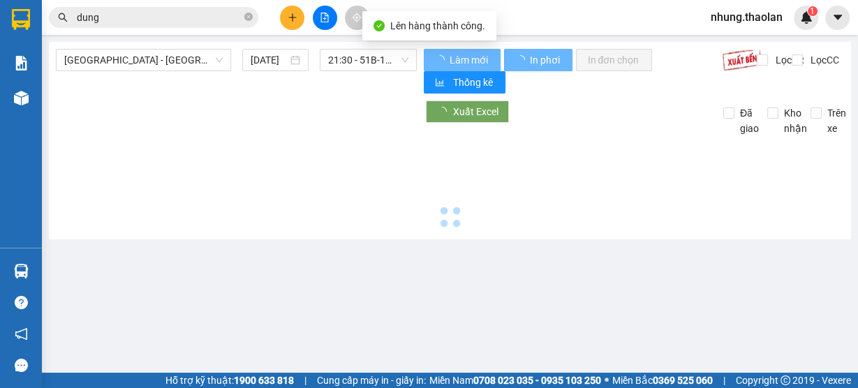
type input "[DATE]"
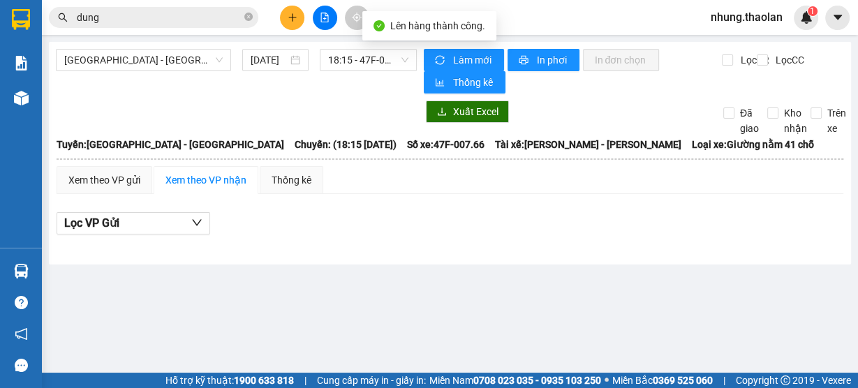
click at [117, 20] on input "dung" at bounding box center [159, 17] width 165 height 15
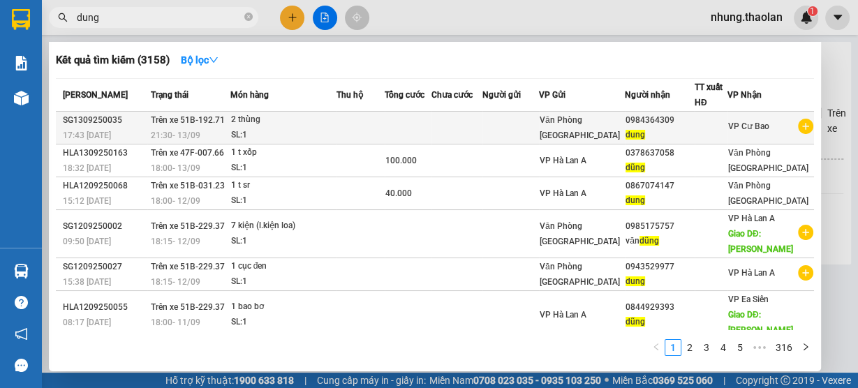
click at [520, 123] on td at bounding box center [511, 128] width 57 height 33
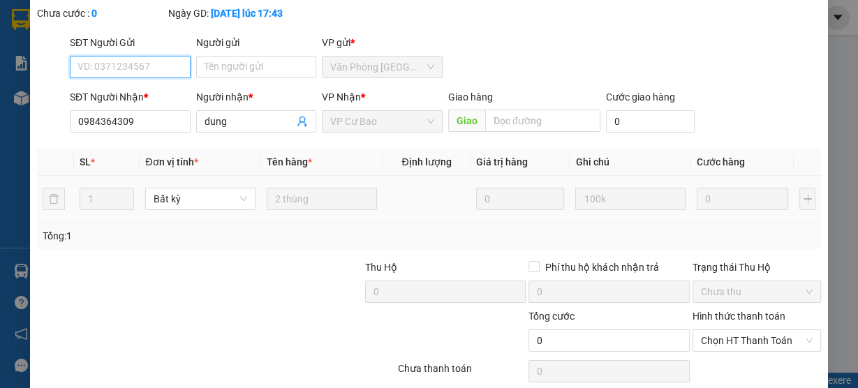
scroll to position [164, 0]
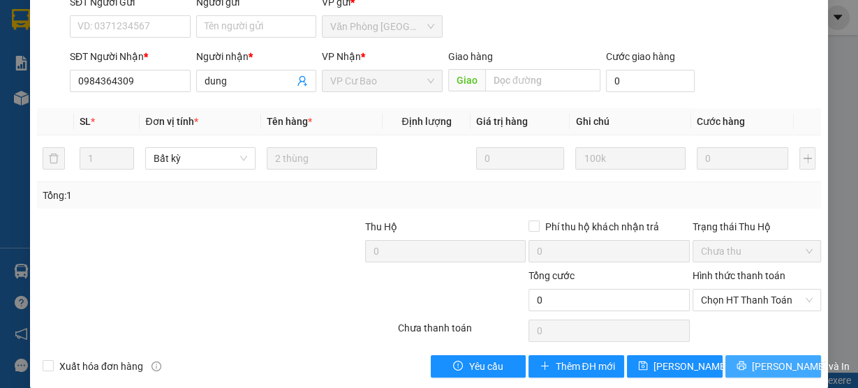
click at [780, 359] on span "[PERSON_NAME] và In" at bounding box center [801, 366] width 98 height 15
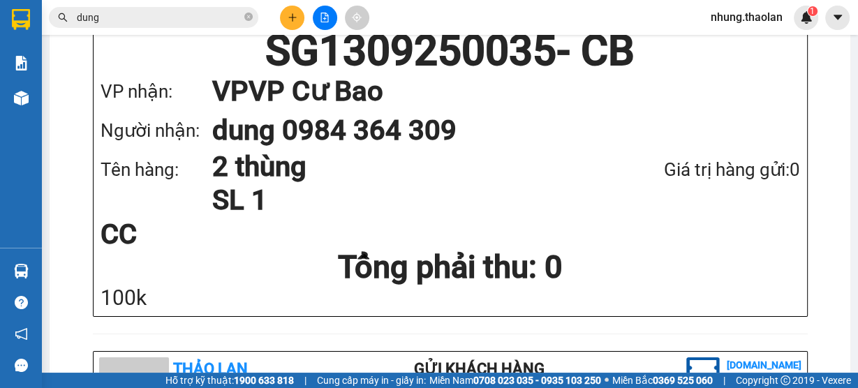
scroll to position [279, 0]
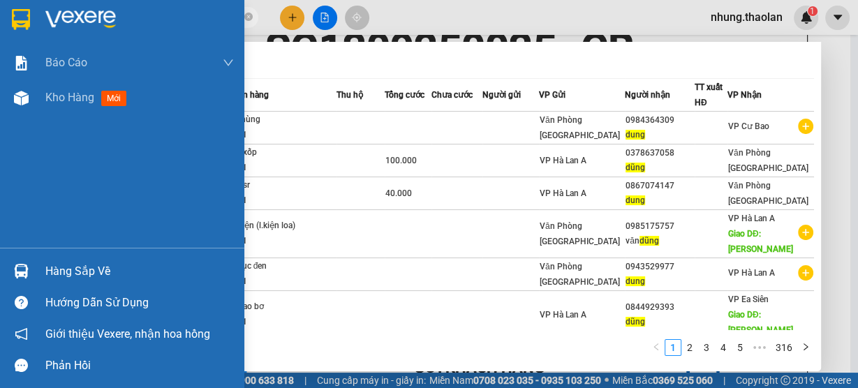
drag, startPoint x: 108, startPoint y: 20, endPoint x: 40, endPoint y: 25, distance: 68.6
click at [40, 25] on section "Kết quả [PERSON_NAME] ( 3158 ) Bộ lọc Mã ĐH Trạng thái Món hàng Thu hộ [PERSON_…" at bounding box center [429, 194] width 858 height 388
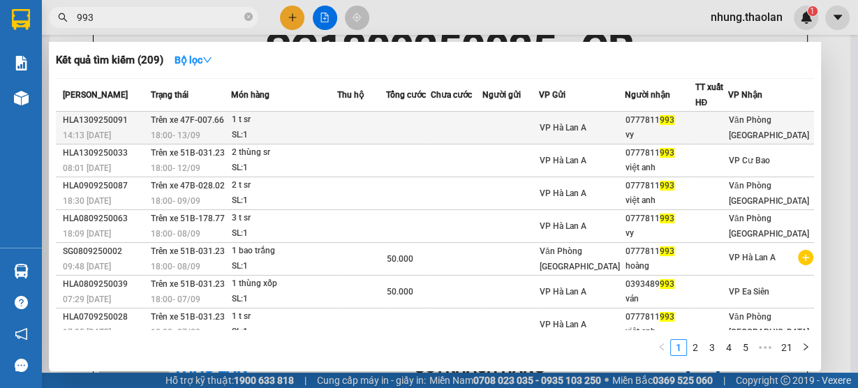
type input "993"
click at [386, 127] on td at bounding box center [361, 128] width 49 height 33
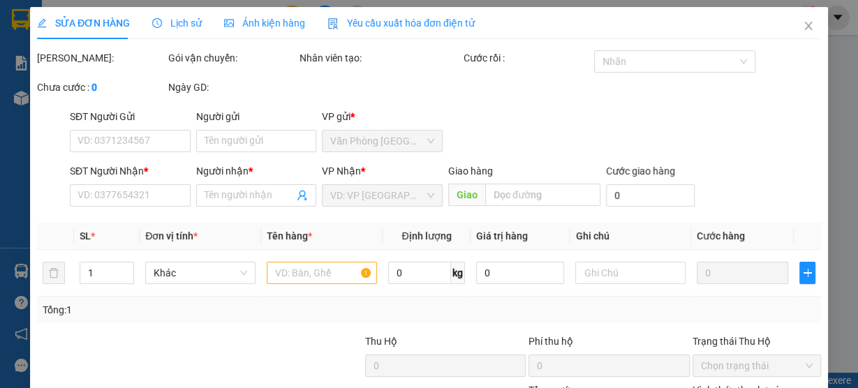
type input "0777811993"
type input "vy"
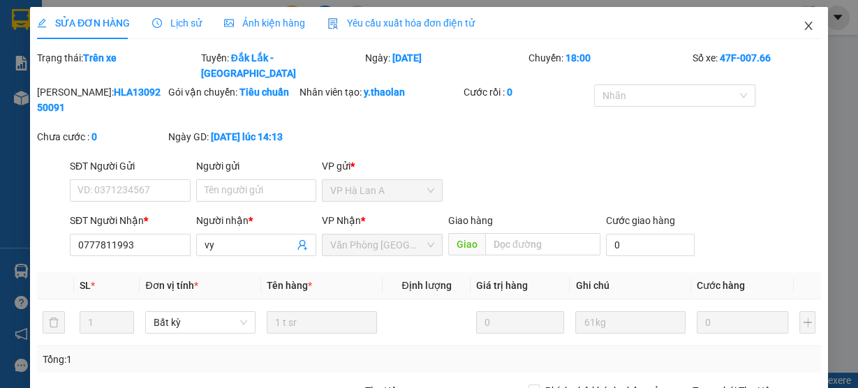
click at [805, 26] on icon "close" at bounding box center [808, 25] width 11 height 11
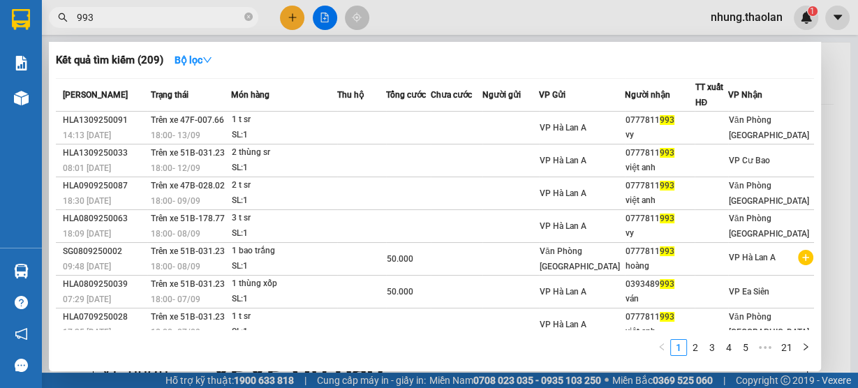
drag, startPoint x: 101, startPoint y: 14, endPoint x: 69, endPoint y: 27, distance: 34.1
click at [68, 29] on div "Kết quả [PERSON_NAME] ( 209 ) Bộ lọc Mã ĐH Trạng thái Món hàng Thu hộ [PERSON_N…" at bounding box center [136, 18] width 272 height 24
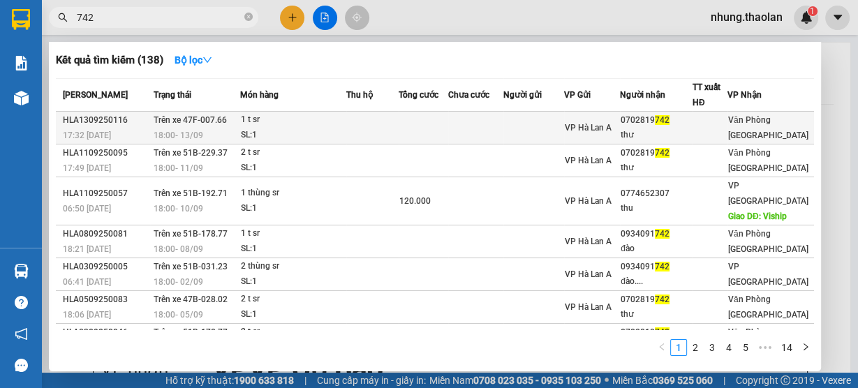
type input "742"
click at [303, 125] on div "1 t sr" at bounding box center [293, 119] width 105 height 15
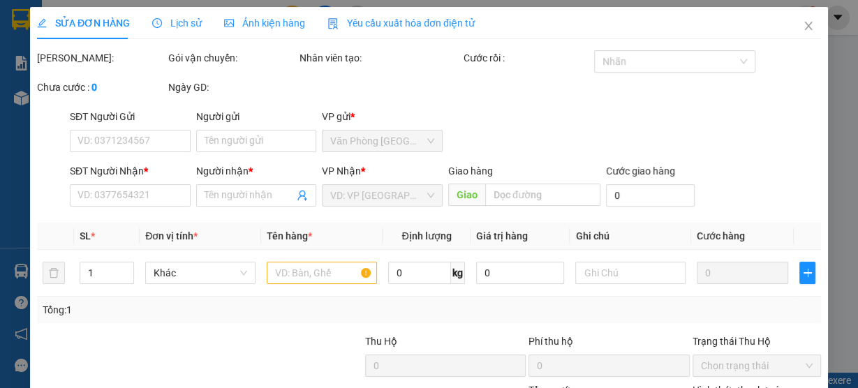
type input "0702819742"
type input "thư"
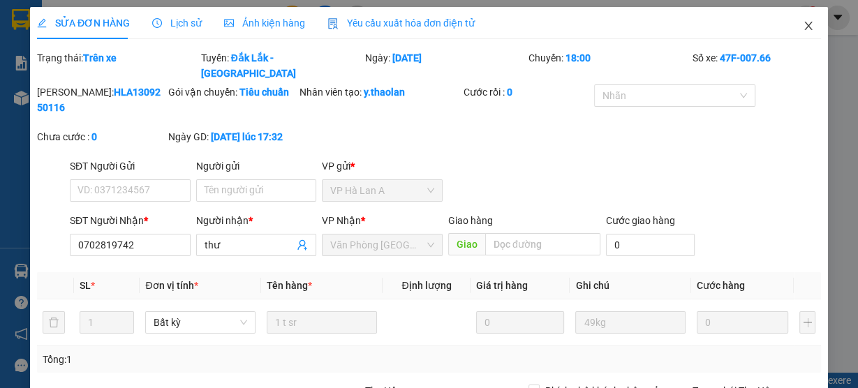
click at [800, 33] on span "Close" at bounding box center [808, 26] width 39 height 39
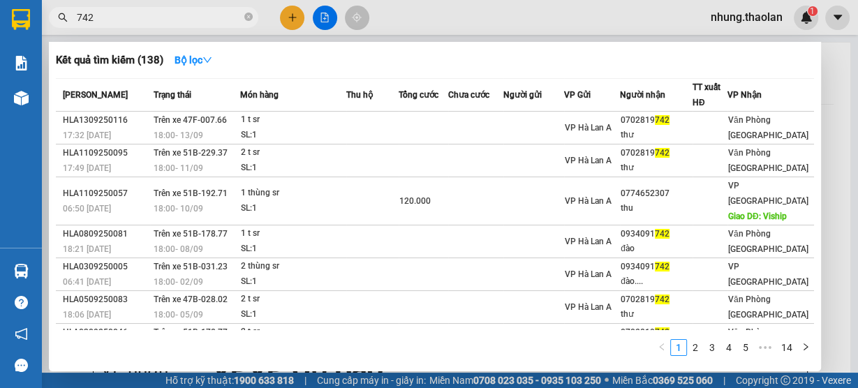
drag, startPoint x: 100, startPoint y: 20, endPoint x: 62, endPoint y: 23, distance: 37.9
click at [62, 23] on span "742" at bounding box center [154, 17] width 210 height 21
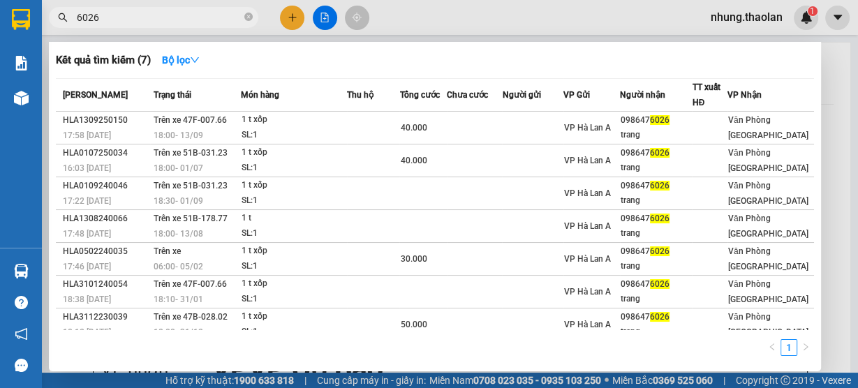
drag, startPoint x: 113, startPoint y: 17, endPoint x: 68, endPoint y: 26, distance: 45.5
click at [68, 26] on span "6026" at bounding box center [154, 17] width 210 height 21
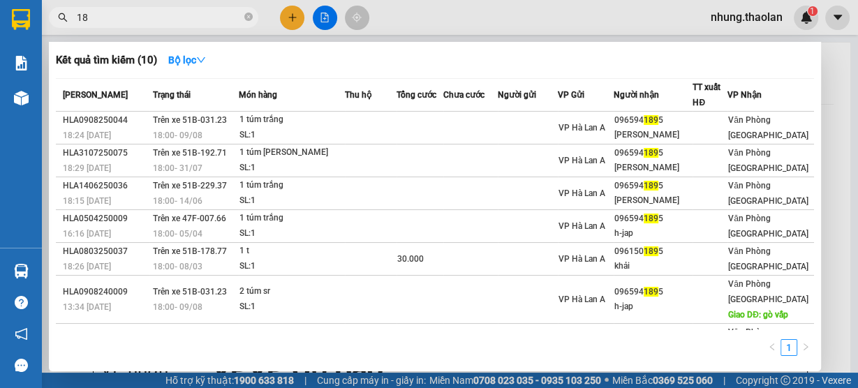
type input "1"
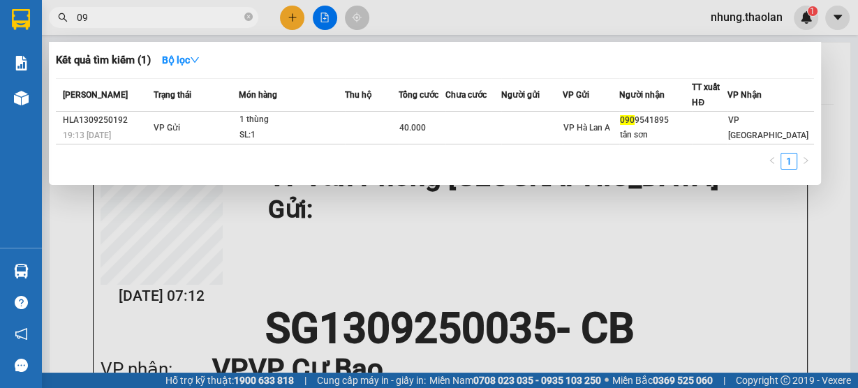
type input "0"
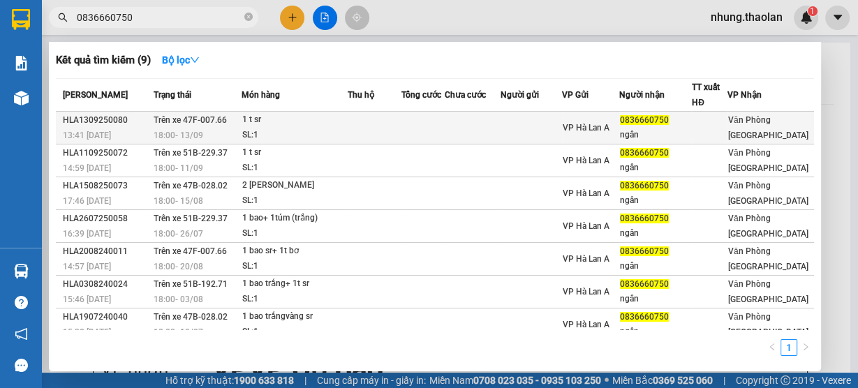
type input "0836660750"
click at [342, 123] on div "1 t sr" at bounding box center [294, 119] width 105 height 15
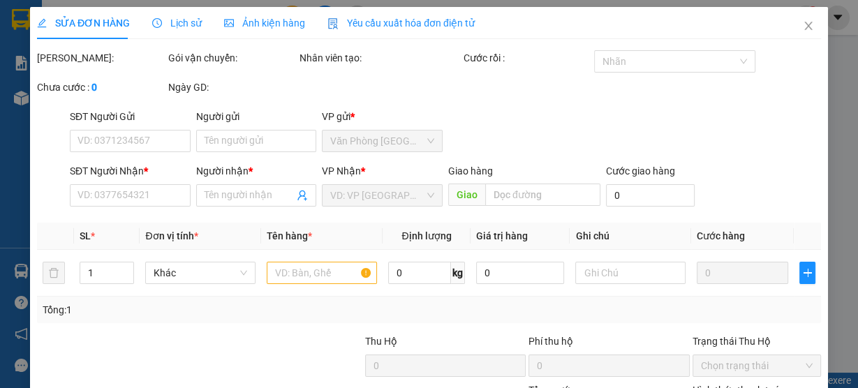
type input "0836660750"
type input "ngân"
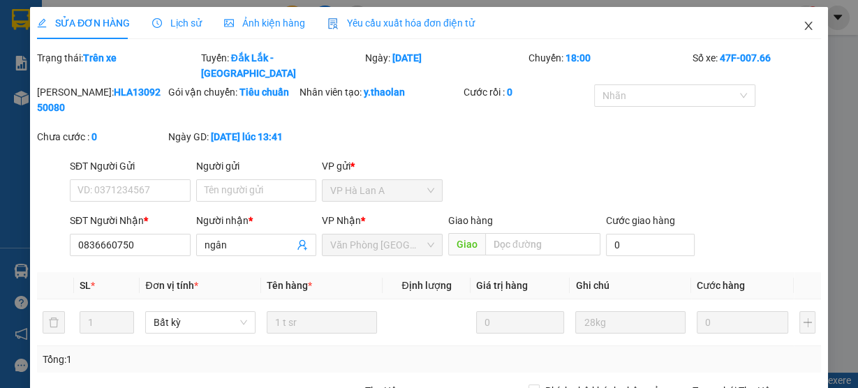
click at [805, 26] on icon "close" at bounding box center [809, 26] width 8 height 8
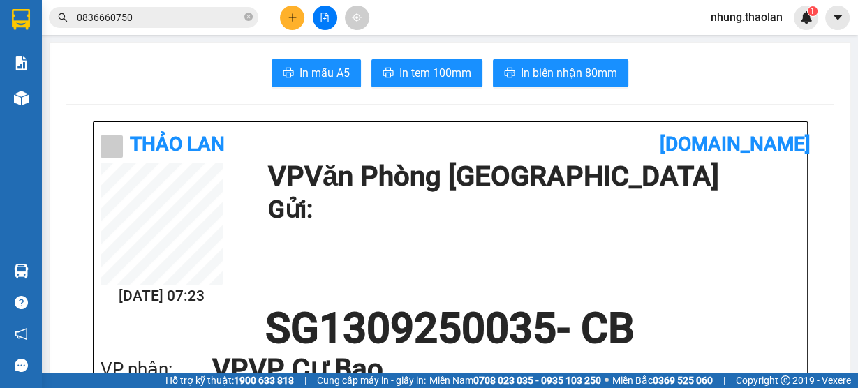
drag, startPoint x: 254, startPoint y: 16, endPoint x: 219, endPoint y: 22, distance: 34.7
click at [253, 16] on span "0836660750" at bounding box center [154, 17] width 210 height 21
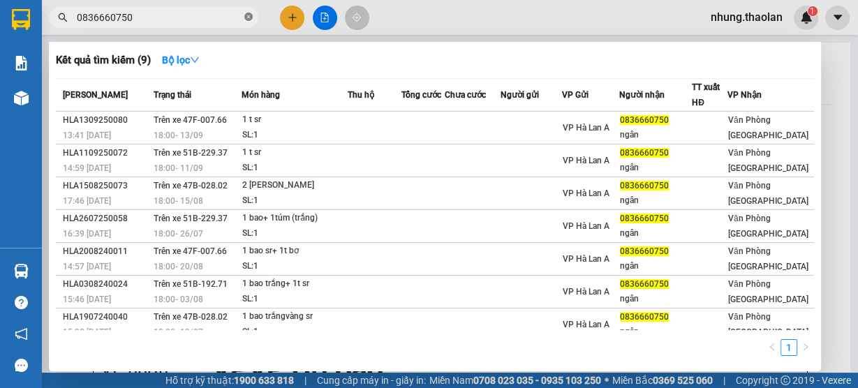
click at [247, 18] on icon "close-circle" at bounding box center [248, 17] width 8 height 8
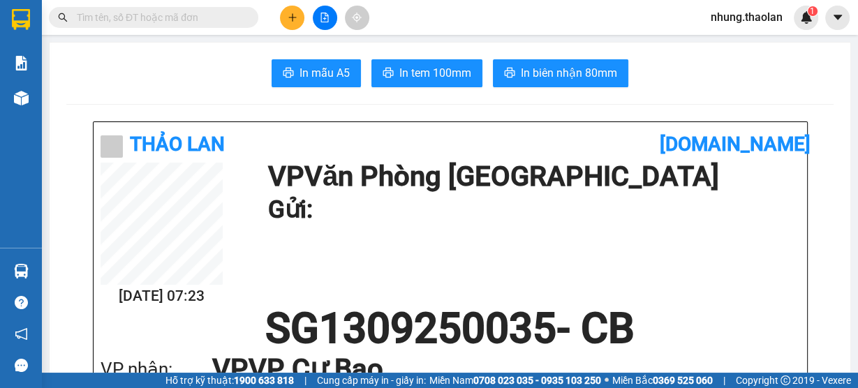
click at [203, 18] on input "text" at bounding box center [159, 17] width 165 height 15
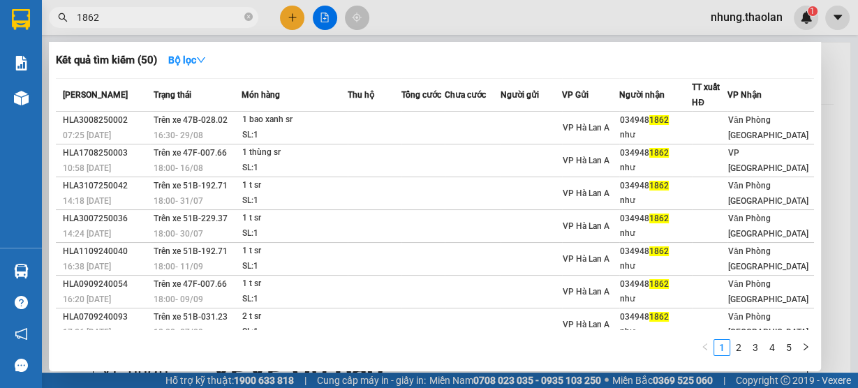
click at [77, 17] on input "1862" at bounding box center [159, 17] width 165 height 15
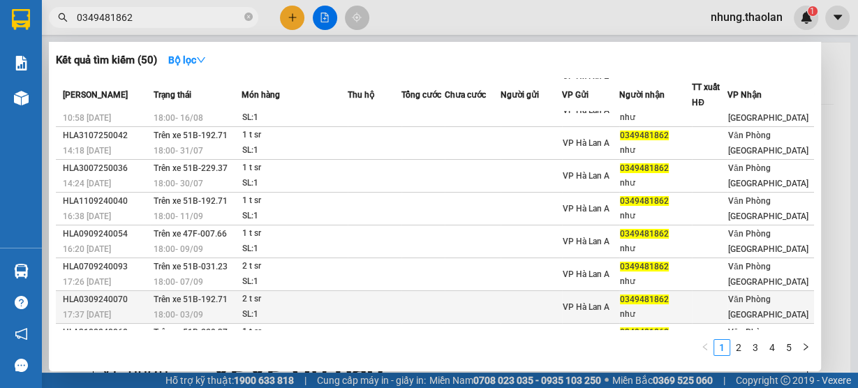
scroll to position [110, 0]
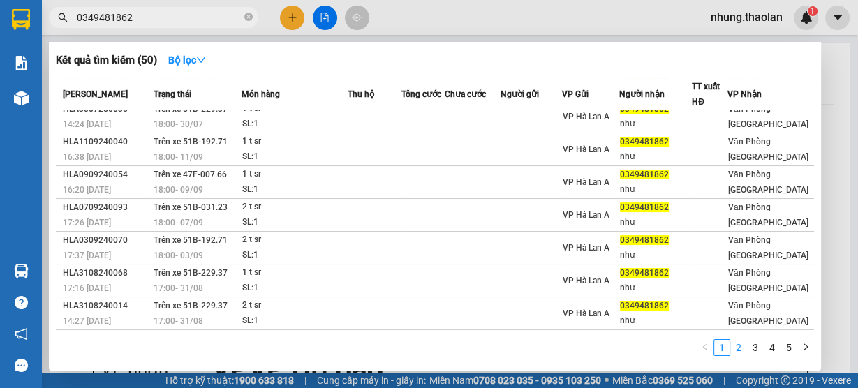
type input "0349481862"
click at [742, 348] on link "2" at bounding box center [738, 347] width 15 height 15
click at [757, 346] on link "3" at bounding box center [755, 347] width 15 height 15
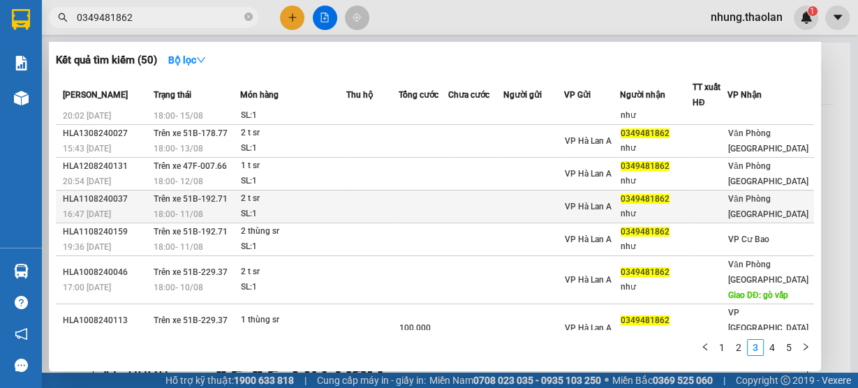
scroll to position [0, 0]
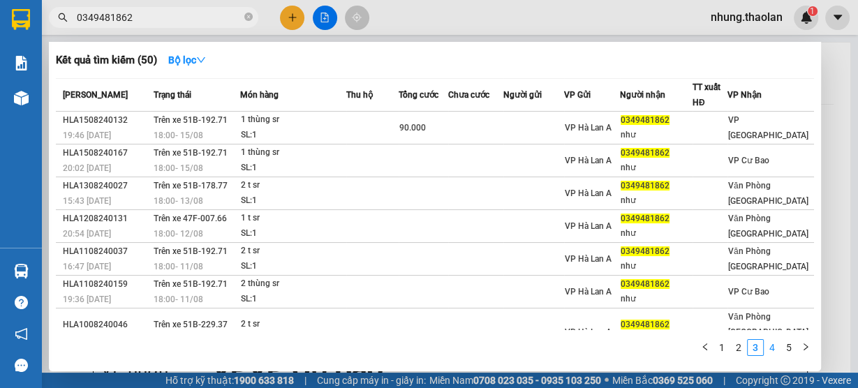
click at [766, 353] on link "4" at bounding box center [772, 347] width 15 height 15
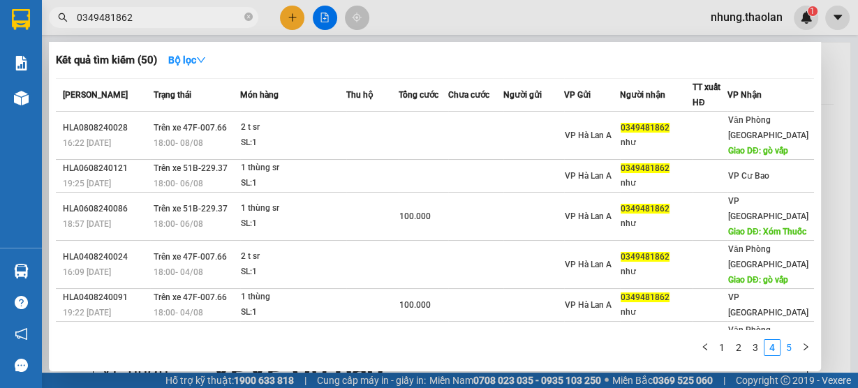
click at [789, 349] on link "5" at bounding box center [789, 347] width 15 height 15
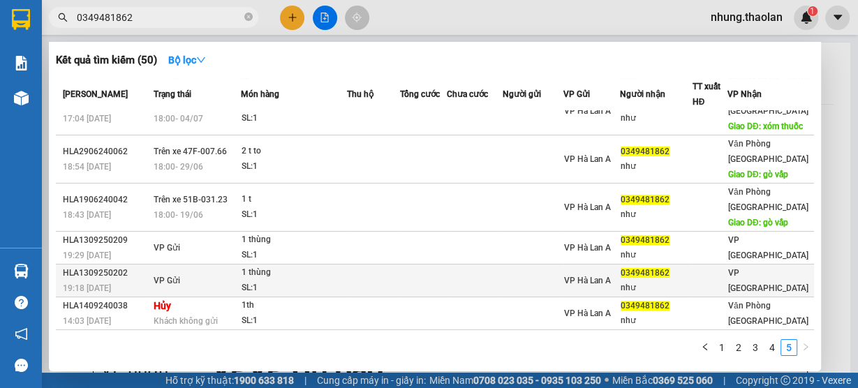
scroll to position [217, 0]
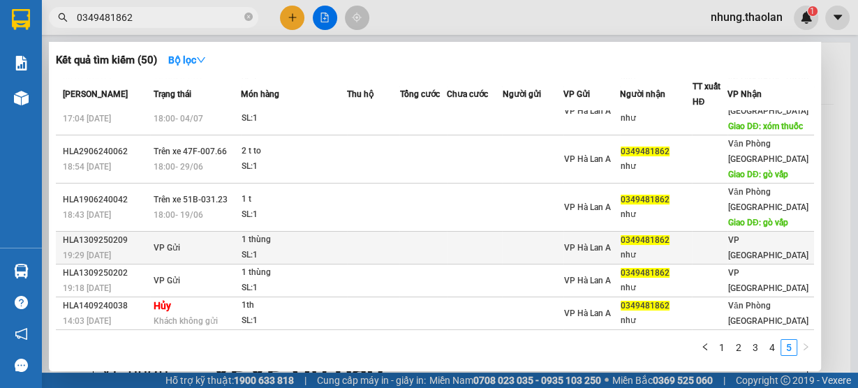
click at [502, 250] on td at bounding box center [474, 248] width 55 height 33
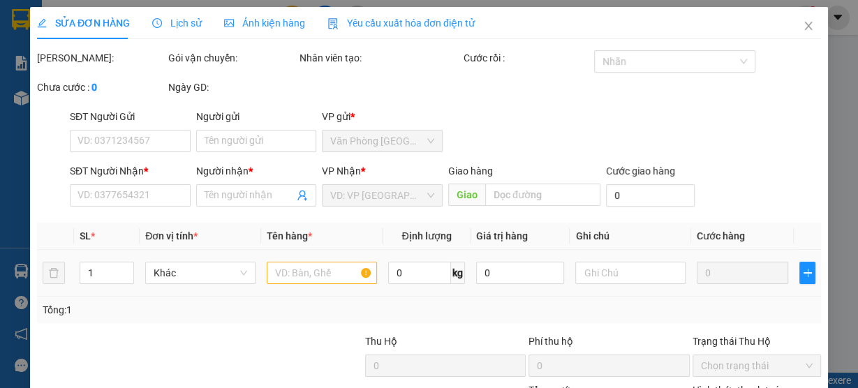
type input "0349481862"
type input "như"
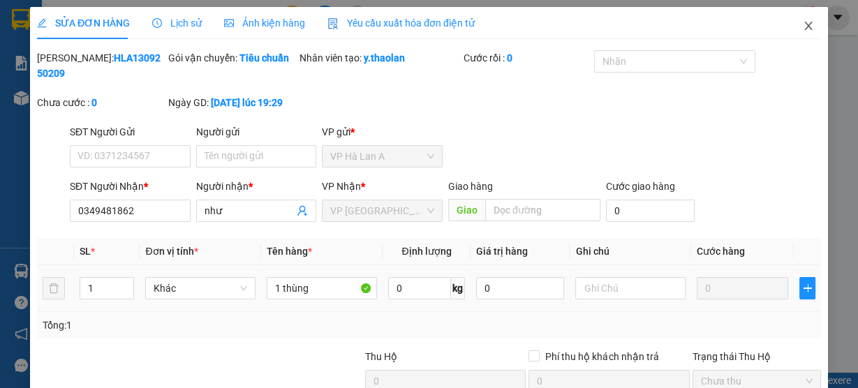
click at [794, 34] on span "Close" at bounding box center [808, 26] width 39 height 39
